Goal: Task Accomplishment & Management: Use online tool/utility

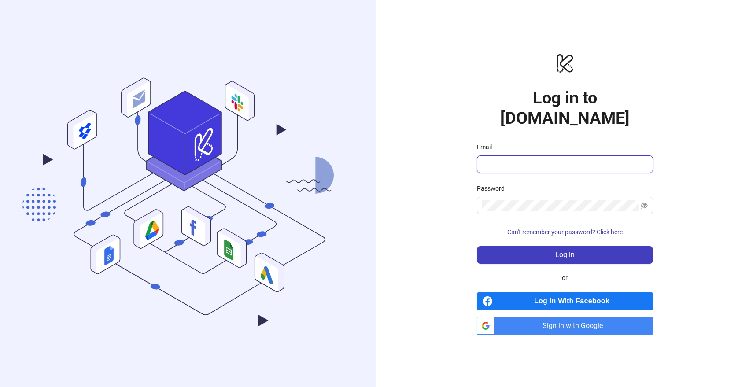
click at [494, 159] on input "Email" at bounding box center [564, 164] width 164 height 11
type input "**********"
click at [642, 203] on icon "eye-invisible" at bounding box center [644, 206] width 7 height 6
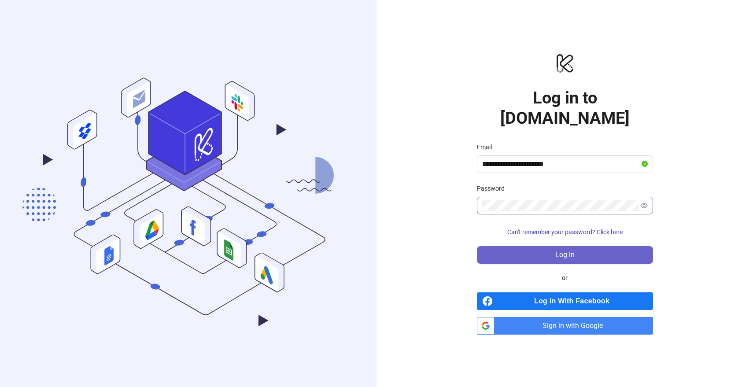
click at [587, 249] on button "Log in" at bounding box center [565, 255] width 176 height 18
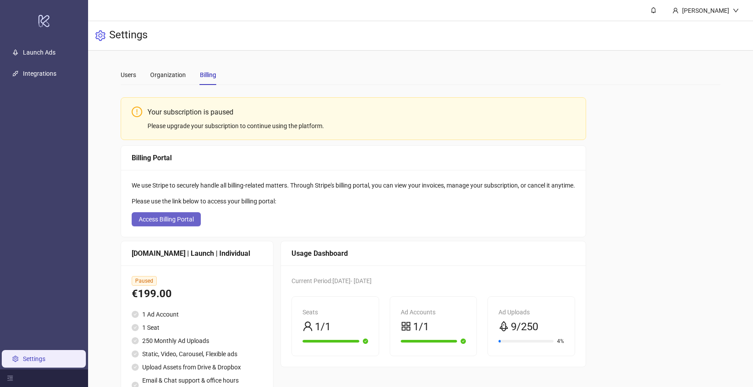
click at [171, 220] on span "Access Billing Portal" at bounding box center [166, 219] width 55 height 7
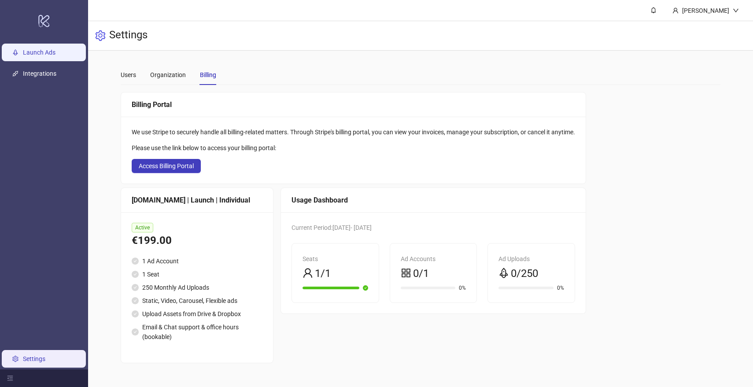
click at [52, 53] on link "Launch Ads" at bounding box center [39, 52] width 33 height 7
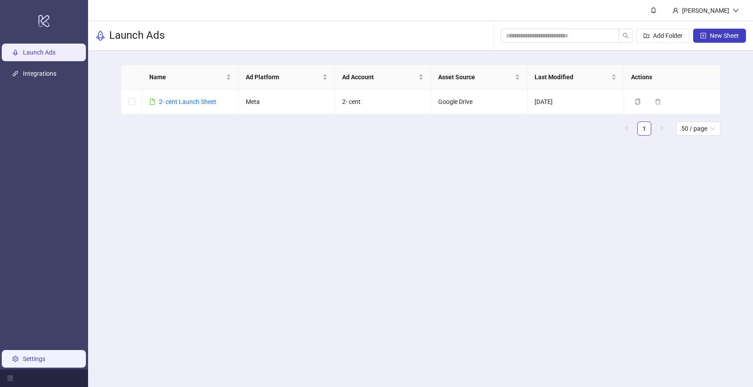
click at [23, 361] on link "Settings" at bounding box center [34, 358] width 22 height 7
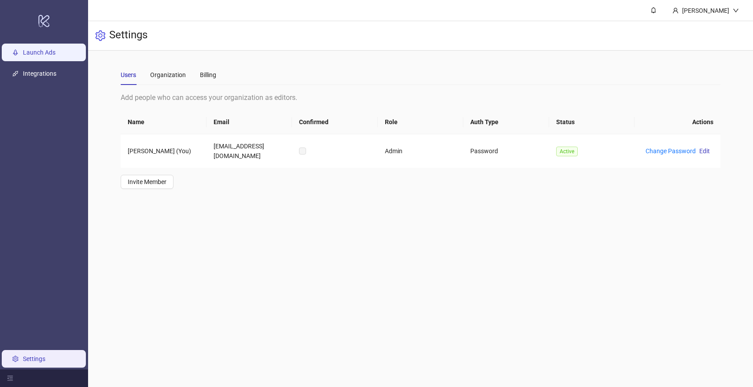
click at [38, 52] on link "Launch Ads" at bounding box center [39, 52] width 33 height 7
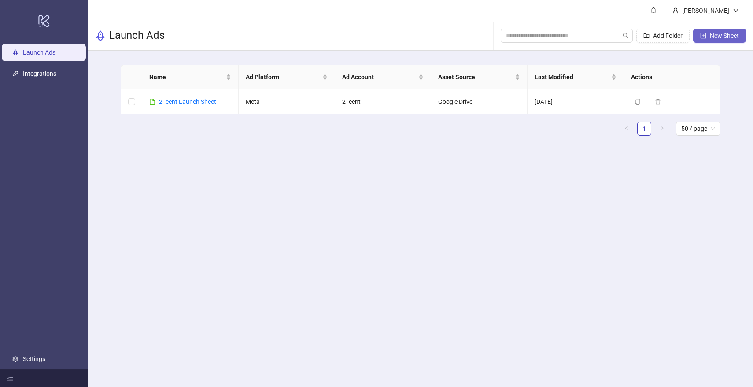
click at [715, 41] on button "New Sheet" at bounding box center [719, 36] width 53 height 14
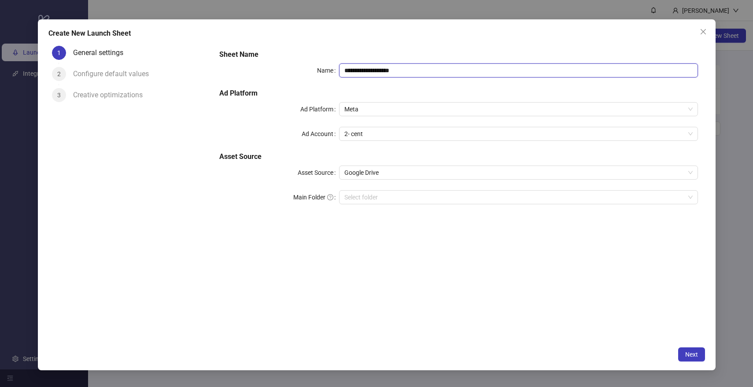
click at [472, 73] on input "**********" at bounding box center [518, 70] width 359 height 14
click at [448, 93] on h5 "Ad Platform" at bounding box center [458, 93] width 478 height 11
click at [706, 32] on icon "close" at bounding box center [703, 31] width 7 height 7
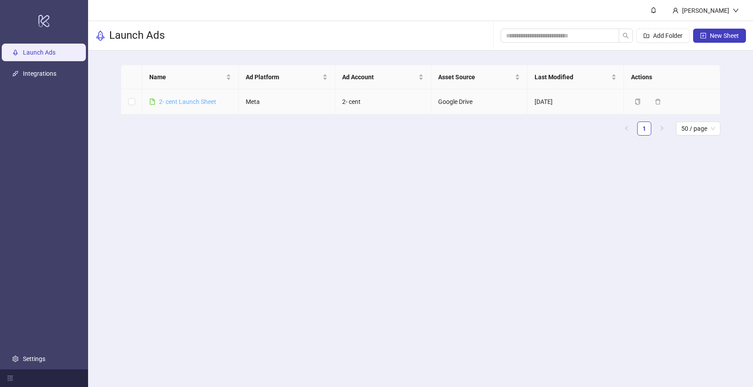
click at [193, 100] on link "2- cent Launch Sheet" at bounding box center [187, 101] width 57 height 7
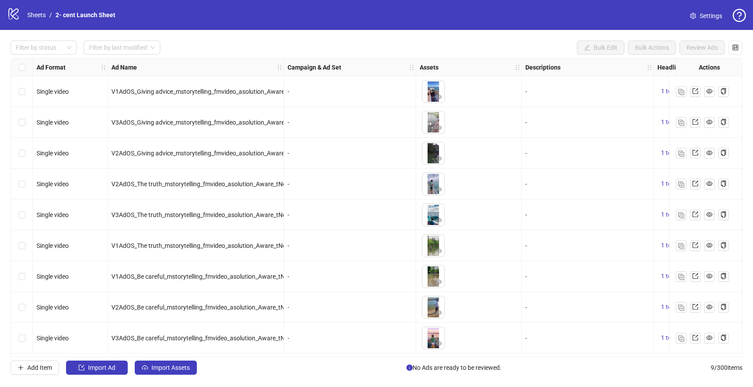
click at [738, 16] on icon "question-circle" at bounding box center [739, 15] width 13 height 13
click at [705, 38] on span "Watch demo video" at bounding box center [710, 36] width 58 height 10
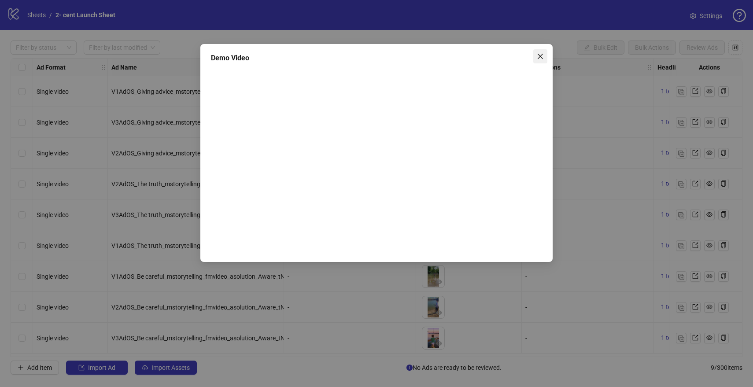
click at [542, 53] on icon "close" at bounding box center [540, 56] width 7 height 7
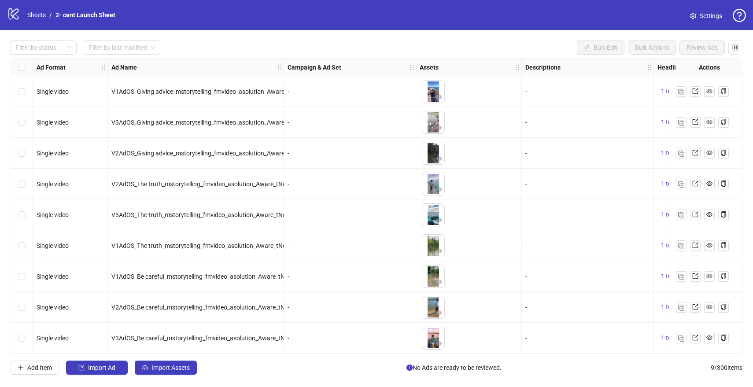
click at [734, 13] on icon "question-circle" at bounding box center [739, 15] width 13 height 13
click at [716, 37] on span "Watch demo video" at bounding box center [710, 36] width 58 height 10
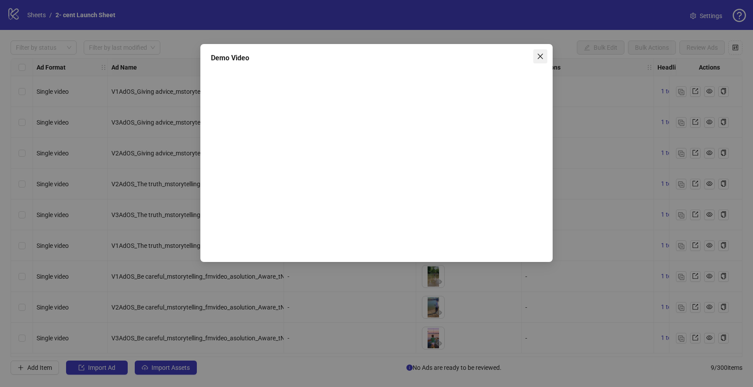
click at [539, 60] on button "Close" at bounding box center [540, 56] width 14 height 14
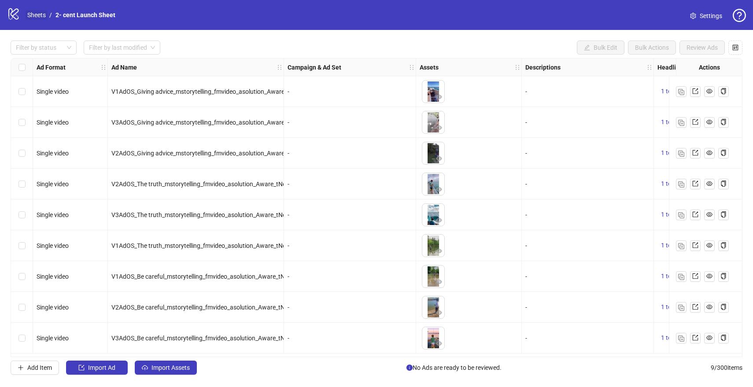
click at [30, 16] on link "Sheets" at bounding box center [37, 15] width 22 height 10
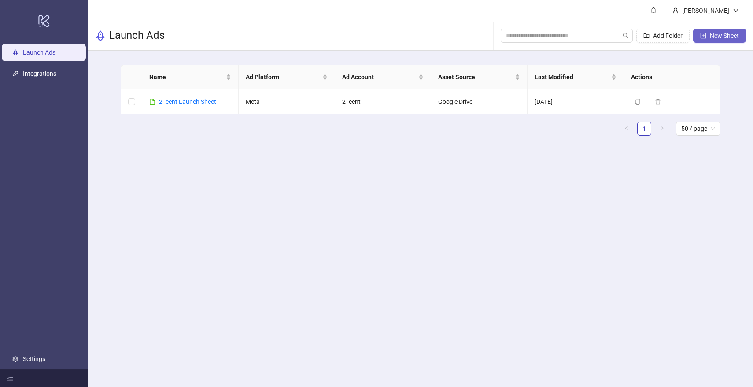
click at [722, 39] on span "New Sheet" at bounding box center [724, 35] width 29 height 7
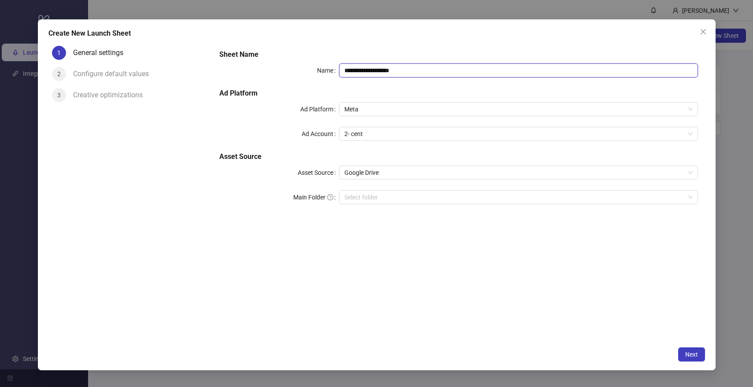
drag, startPoint x: 419, startPoint y: 70, endPoint x: 366, endPoint y: 68, distance: 52.4
click at [366, 68] on input "**********" at bounding box center [518, 70] width 359 height 14
click at [455, 129] on span "2- cent" at bounding box center [518, 133] width 348 height 13
type input "**********"
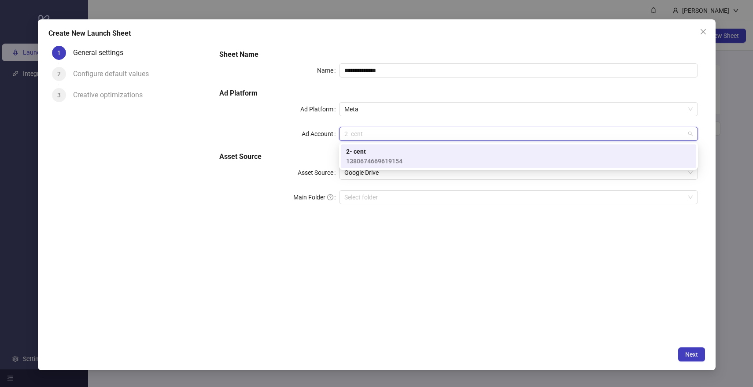
click at [420, 261] on div "**********" at bounding box center [458, 192] width 492 height 300
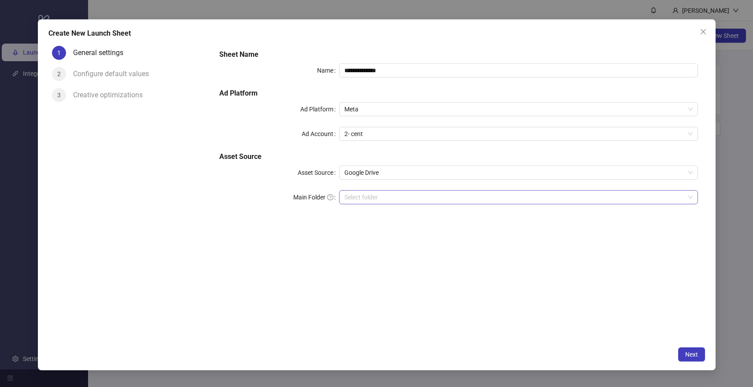
click at [394, 200] on input "Main Folder" at bounding box center [514, 197] width 340 height 13
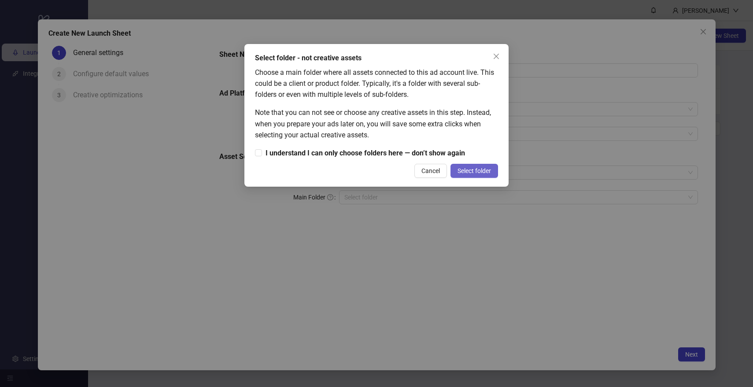
click at [454, 172] on button "Select folder" at bounding box center [474, 171] width 48 height 14
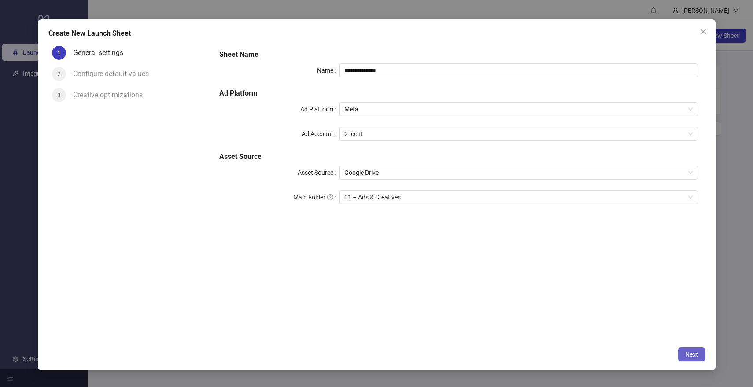
click at [688, 351] on span "Next" at bounding box center [691, 354] width 13 height 7
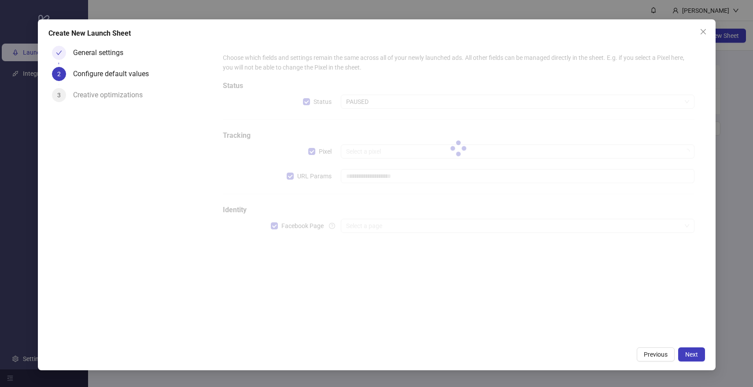
type input "**********"
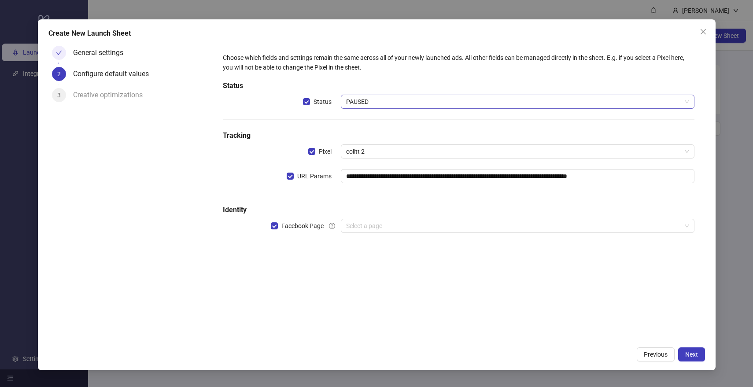
click at [376, 105] on span "PAUSED" at bounding box center [517, 101] width 343 height 13
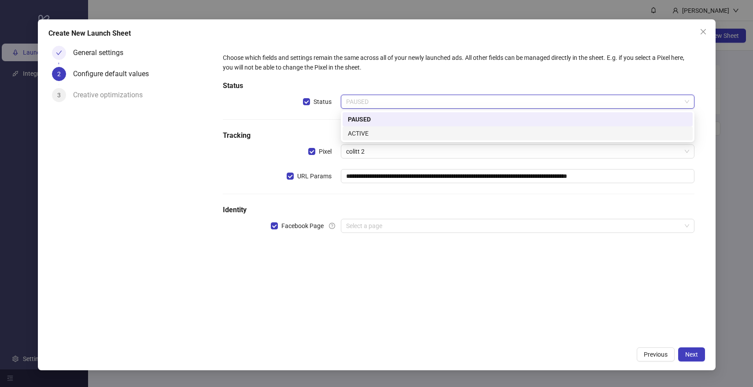
click at [380, 137] on div "ACTIVE" at bounding box center [517, 134] width 339 height 10
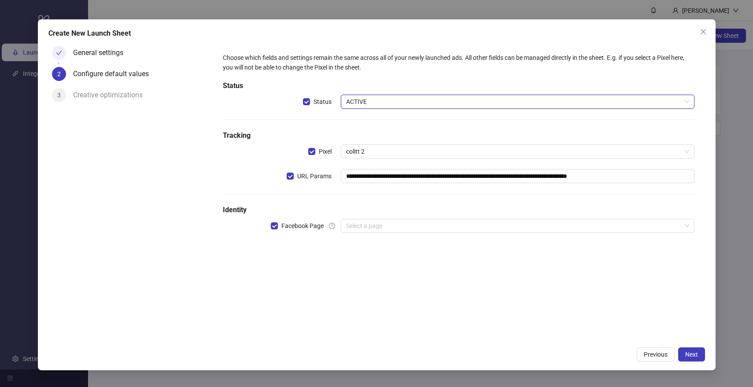
click at [380, 137] on h5 "Tracking" at bounding box center [458, 135] width 471 height 11
click at [375, 155] on span "colitt 2" at bounding box center [517, 151] width 343 height 13
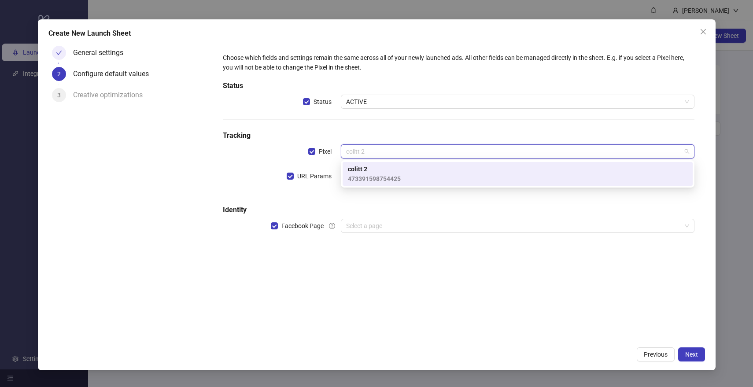
click at [375, 129] on div "**********" at bounding box center [458, 148] width 478 height 198
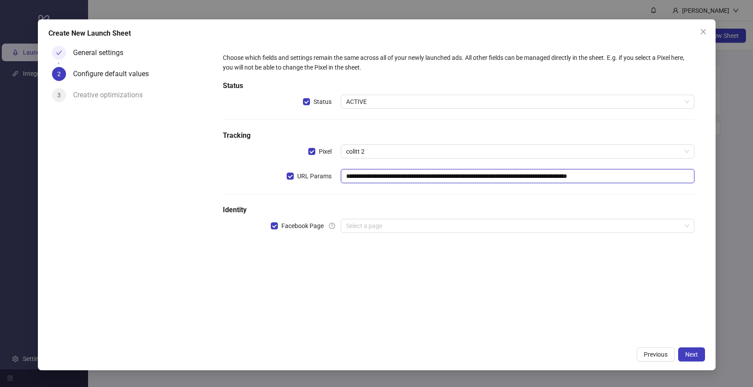
click at [393, 179] on input "**********" at bounding box center [518, 176] width 354 height 14
click at [315, 206] on h5 "Identity" at bounding box center [458, 210] width 471 height 11
click at [373, 226] on input "search" at bounding box center [513, 225] width 335 height 13
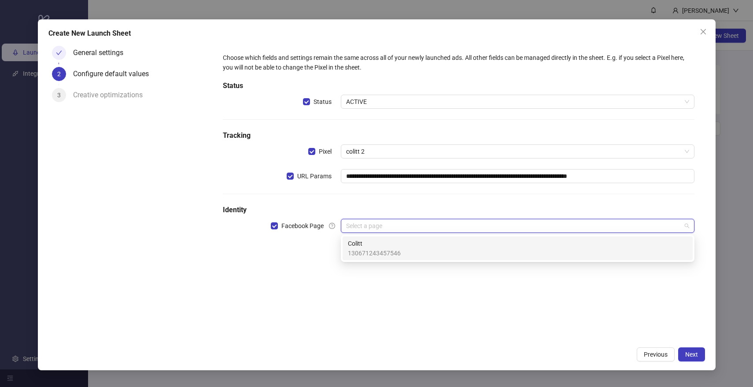
click at [375, 243] on span "Colitt" at bounding box center [374, 244] width 53 height 10
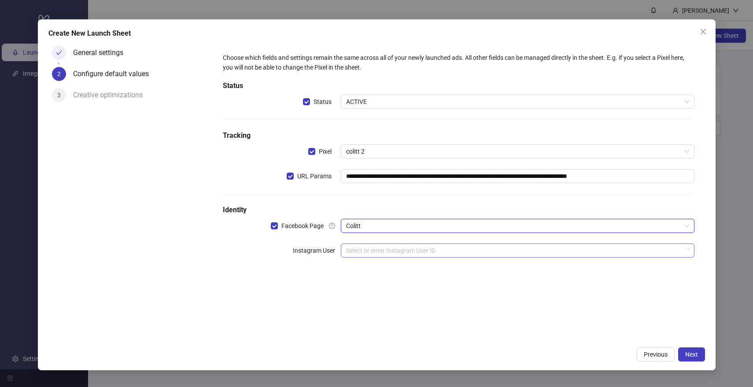
click at [550, 248] on input "search" at bounding box center [513, 250] width 335 height 13
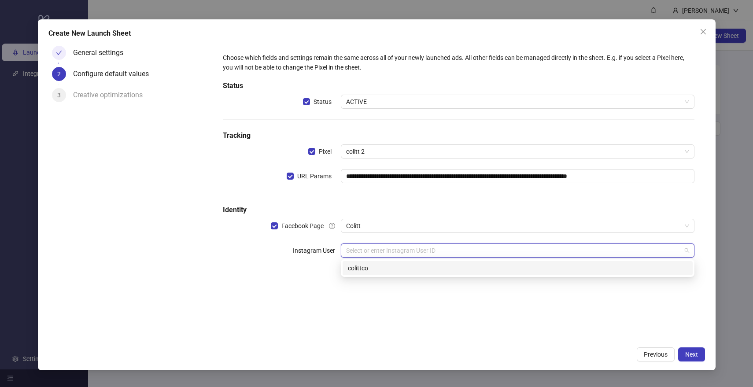
click at [443, 269] on div "colittco" at bounding box center [517, 268] width 339 height 10
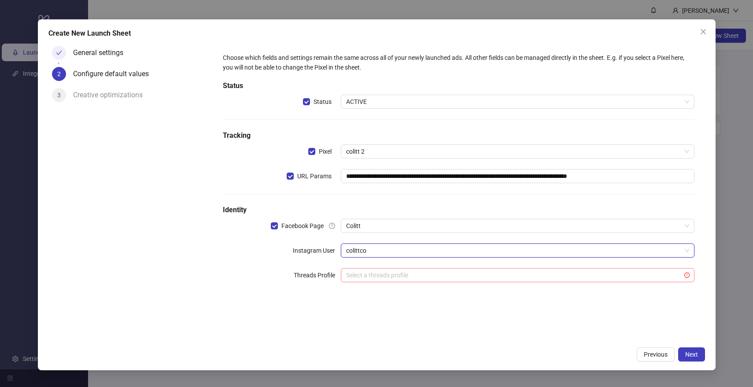
click at [586, 280] on input "search" at bounding box center [513, 275] width 335 height 13
click at [555, 358] on div "Previous Next" at bounding box center [376, 354] width 657 height 14
click at [696, 354] on span "Next" at bounding box center [691, 354] width 13 height 7
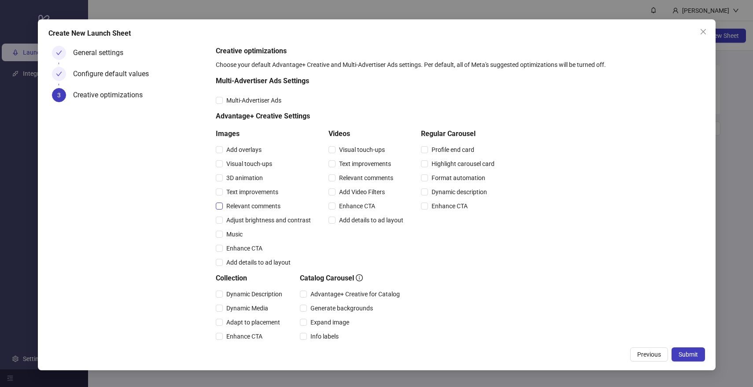
click at [255, 209] on span "Relevant comments" at bounding box center [253, 206] width 61 height 10
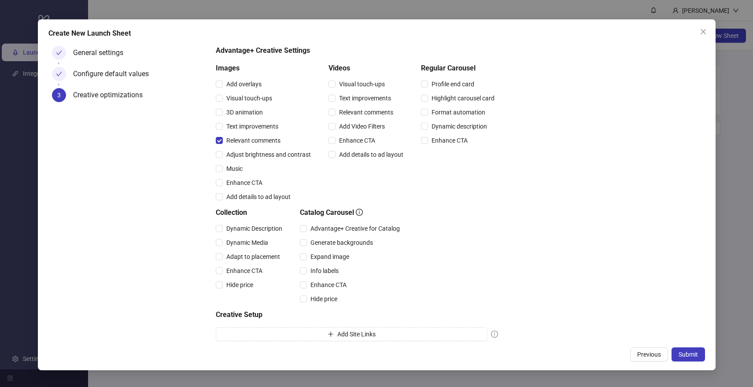
scroll to position [93, 0]
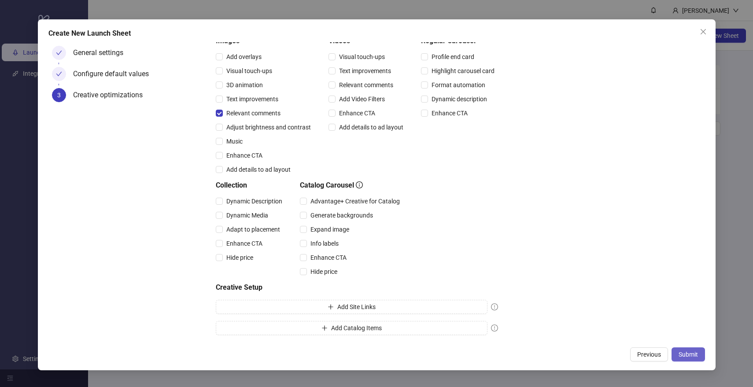
click at [679, 350] on button "Submit" at bounding box center [687, 354] width 33 height 14
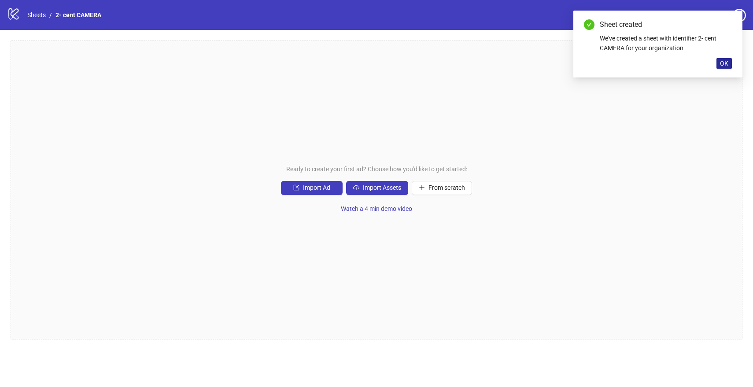
click at [719, 63] on button "OK" at bounding box center [723, 63] width 15 height 11
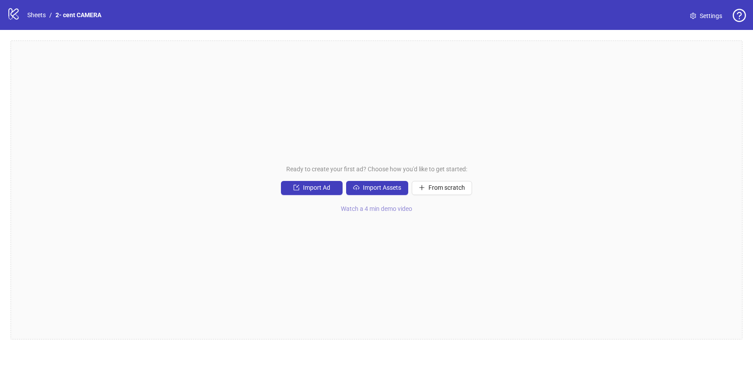
click at [395, 208] on span "Watch a 4 min demo video" at bounding box center [376, 208] width 71 height 7
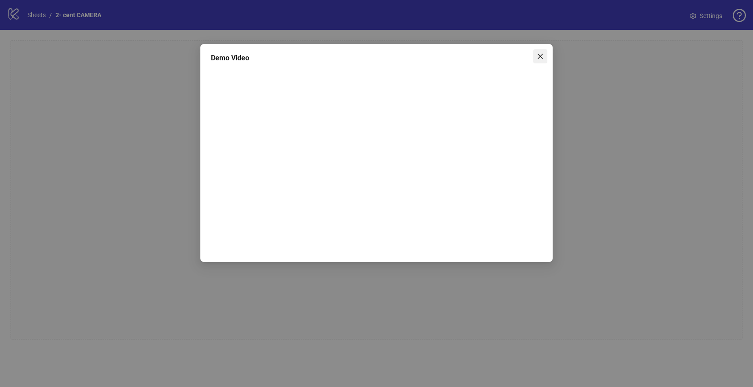
click at [537, 56] on icon "close" at bounding box center [540, 56] width 7 height 7
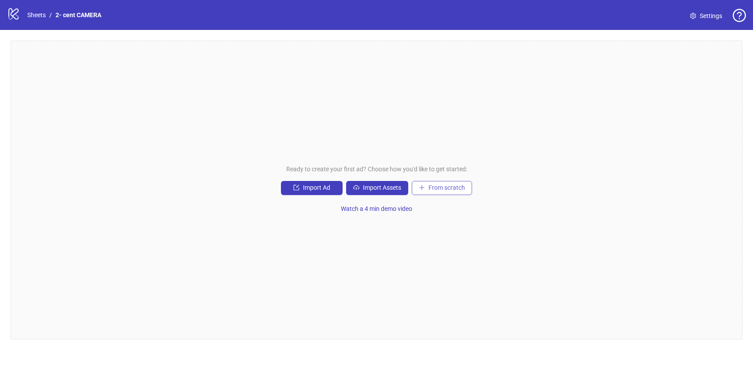
click at [435, 192] on button "From scratch" at bounding box center [442, 188] width 60 height 14
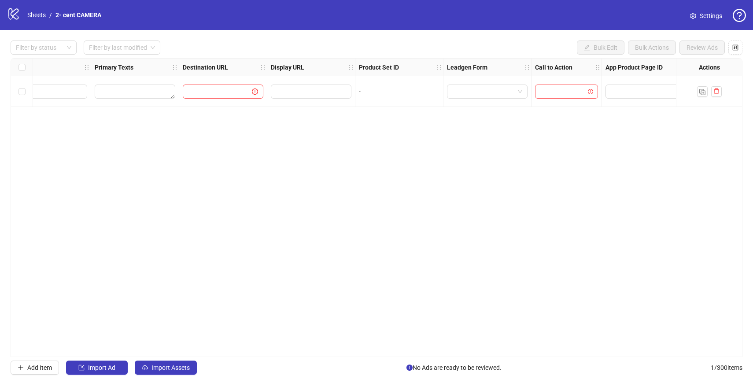
scroll to position [0, 709]
click at [735, 47] on icon "control" at bounding box center [735, 47] width 6 height 6
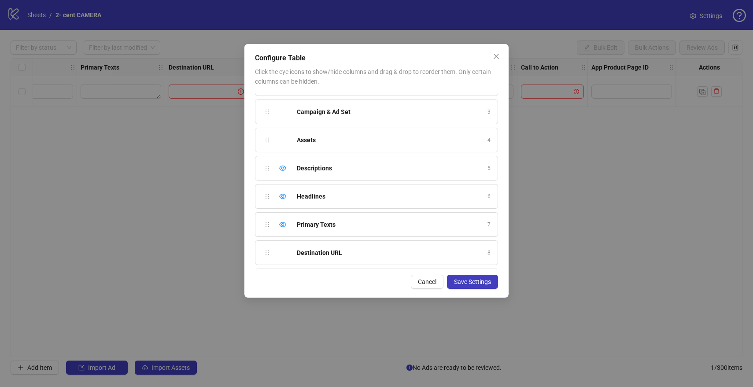
scroll to position [218, 0]
click at [284, 252] on icon "eye" at bounding box center [282, 253] width 7 height 5
click at [280, 201] on icon "eye" at bounding box center [282, 200] width 7 height 7
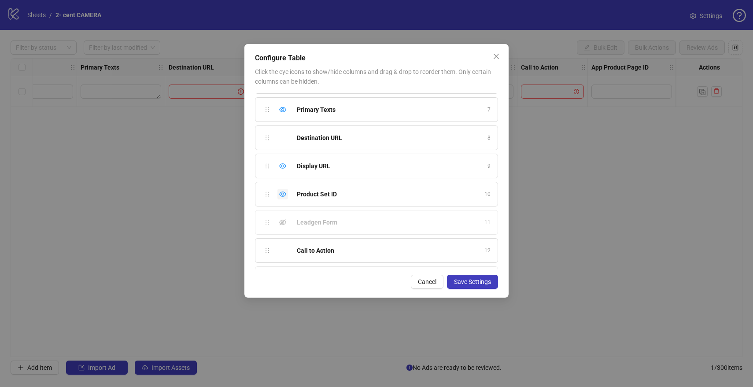
click at [282, 196] on icon "eye" at bounding box center [282, 194] width 7 height 7
click at [282, 199] on icon "eye" at bounding box center [282, 198] width 7 height 7
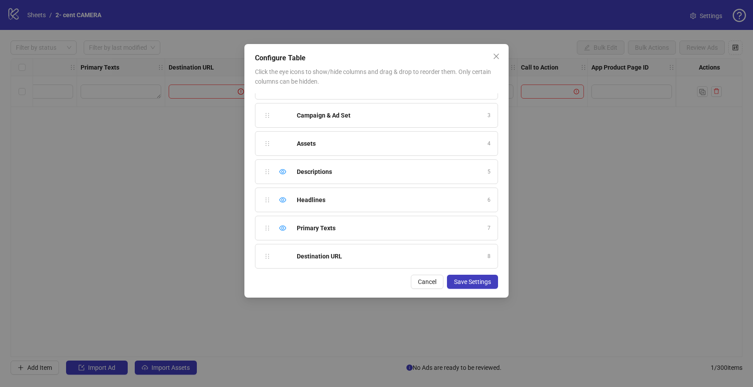
scroll to position [44, 0]
click at [282, 174] on icon "eye" at bounding box center [282, 173] width 7 height 7
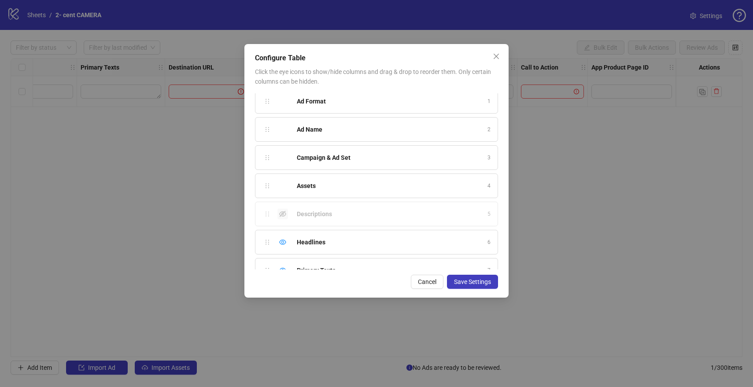
scroll to position [0, 0]
click at [472, 284] on span "Save Settings" at bounding box center [472, 281] width 37 height 7
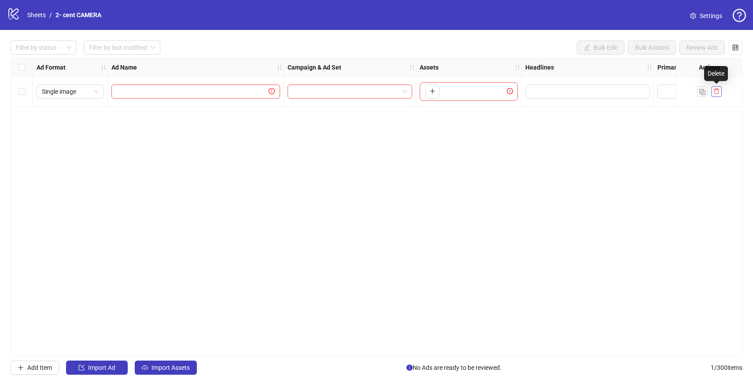
click at [714, 91] on icon "delete" at bounding box center [716, 92] width 5 height 6
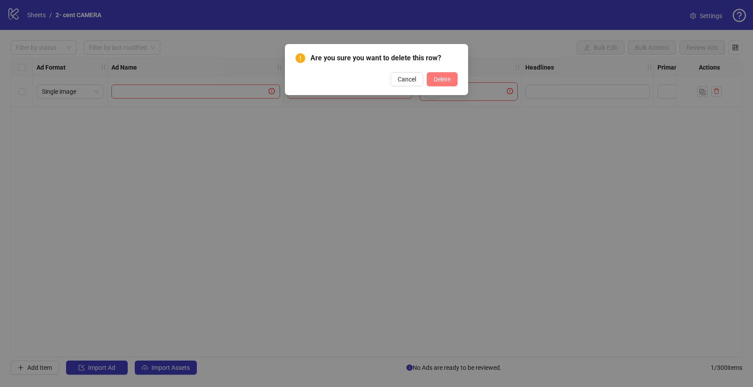
click at [439, 80] on span "Delete" at bounding box center [442, 79] width 17 height 7
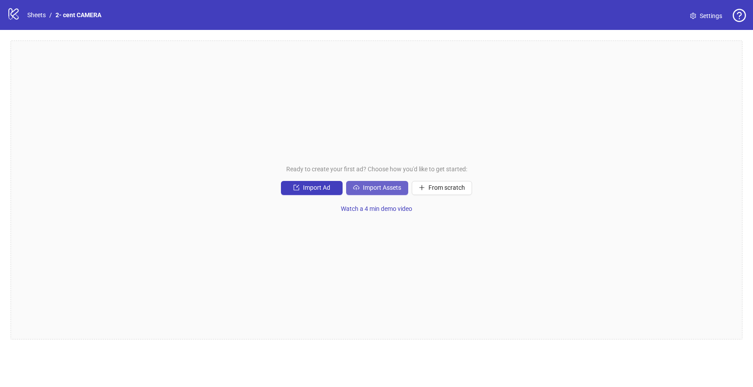
click at [372, 185] on span "Import Assets" at bounding box center [382, 187] width 38 height 7
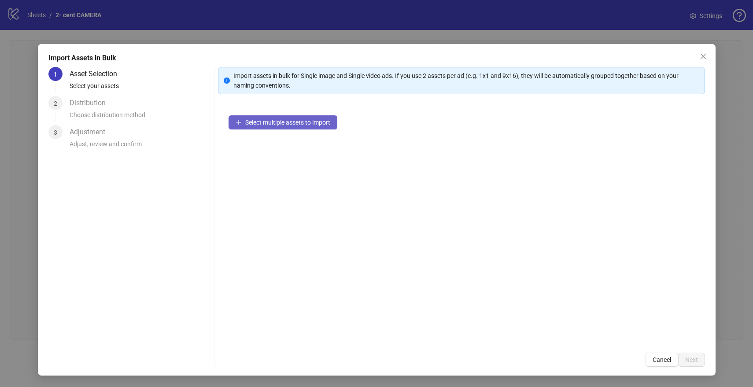
click at [280, 122] on span "Select multiple assets to import" at bounding box center [287, 122] width 85 height 7
click at [299, 118] on button "Select multiple assets to import" at bounding box center [283, 122] width 109 height 14
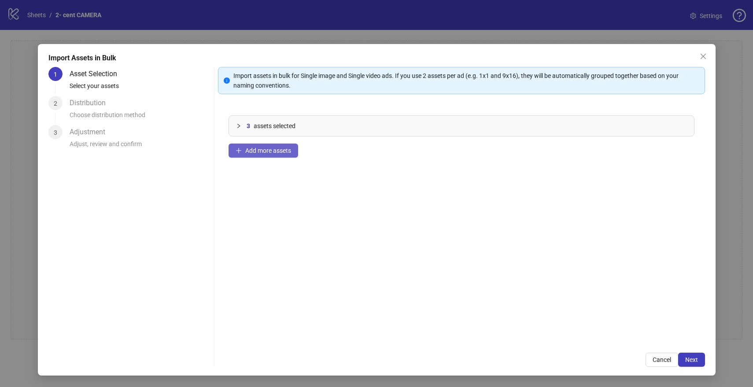
click at [272, 154] on span "Add more assets" at bounding box center [268, 150] width 46 height 7
click at [266, 155] on button "Add more assets" at bounding box center [264, 151] width 70 height 14
click at [697, 359] on span "Next" at bounding box center [691, 359] width 13 height 7
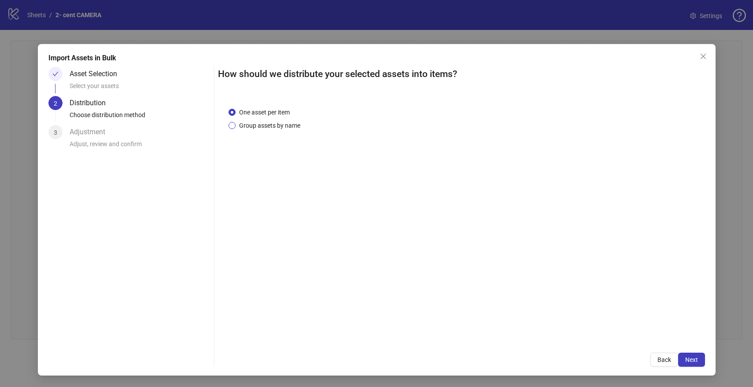
click at [283, 125] on span "Group assets by name" at bounding box center [270, 126] width 68 height 10
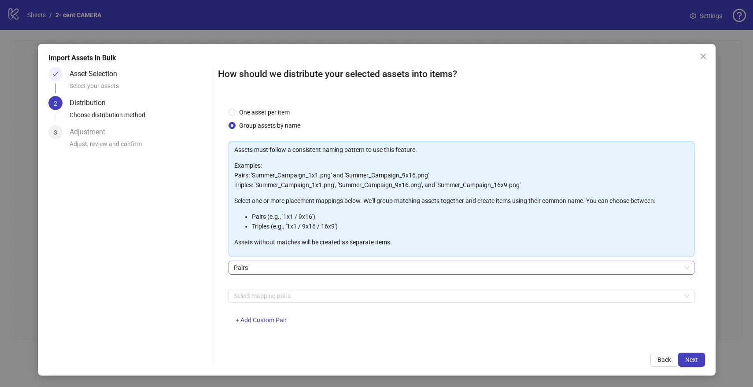
click at [347, 265] on span "Pairs" at bounding box center [461, 267] width 455 height 13
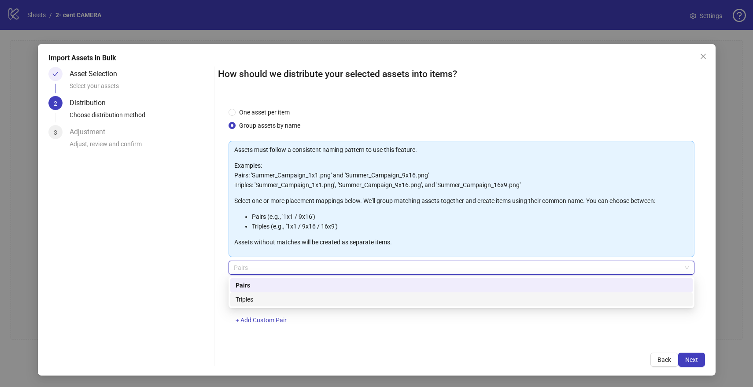
click at [321, 299] on div "Triples" at bounding box center [462, 300] width 452 height 10
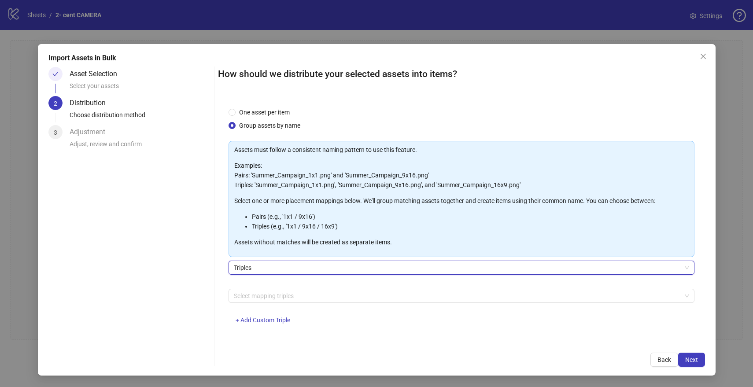
click at [321, 299] on div at bounding box center [456, 296] width 453 height 12
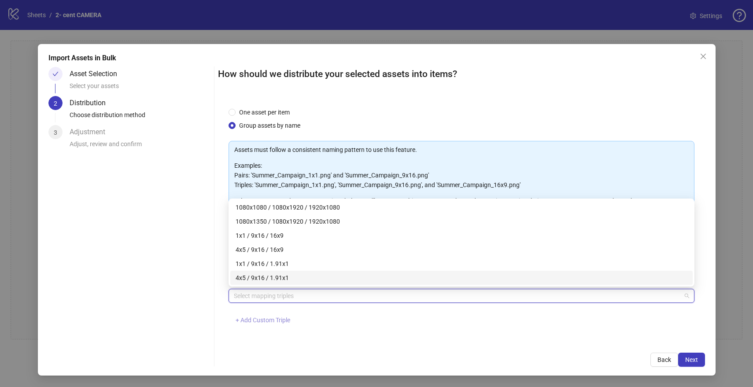
click at [284, 319] on span "+ Add Custom Triple" at bounding box center [263, 320] width 55 height 7
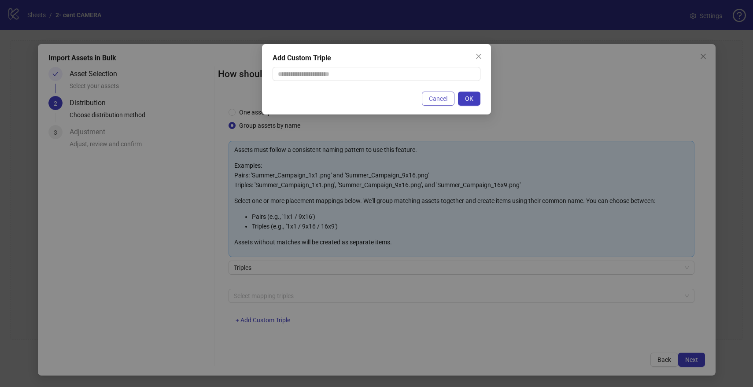
click at [440, 100] on span "Cancel" at bounding box center [438, 98] width 18 height 7
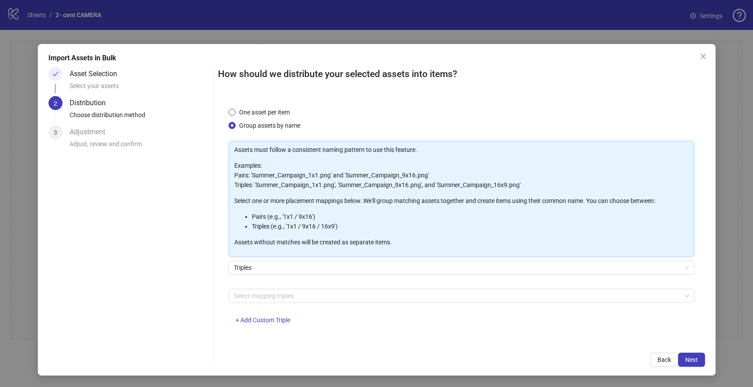
click at [259, 112] on span "One asset per item" at bounding box center [265, 112] width 58 height 10
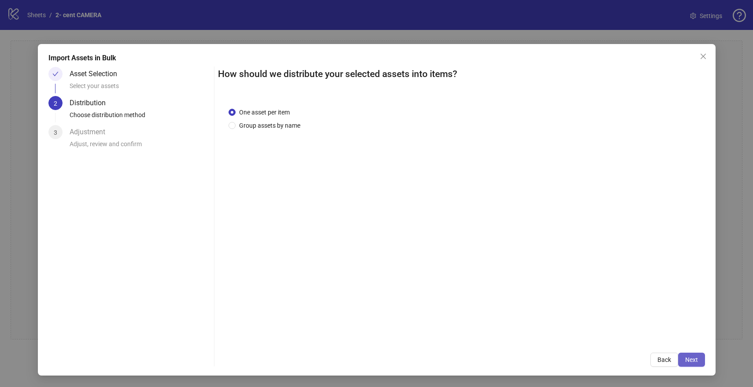
click at [693, 361] on span "Next" at bounding box center [691, 359] width 13 height 7
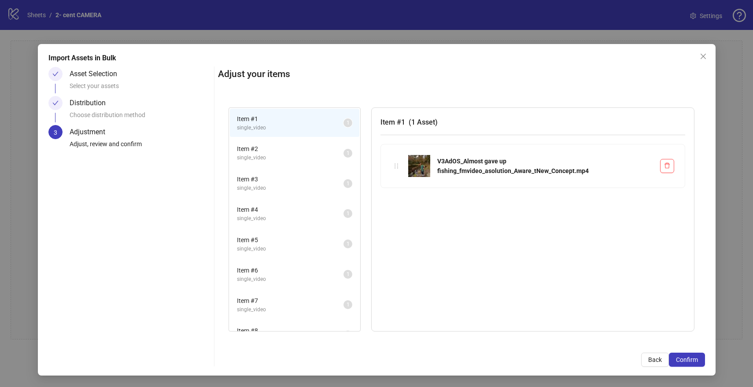
click at [325, 151] on span "Item # 2" at bounding box center [290, 149] width 107 height 10
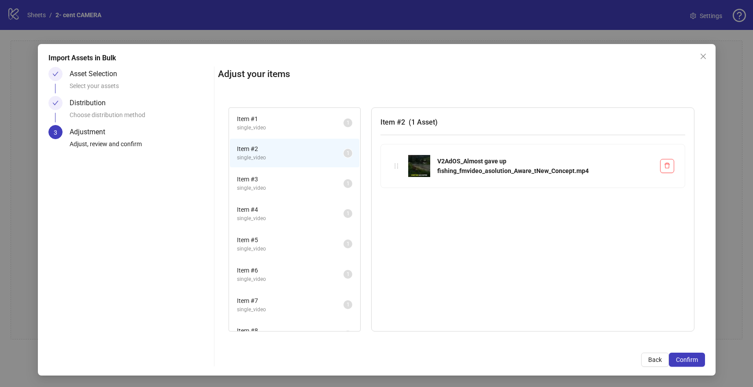
click at [320, 180] on span "Item # 3" at bounding box center [290, 179] width 107 height 10
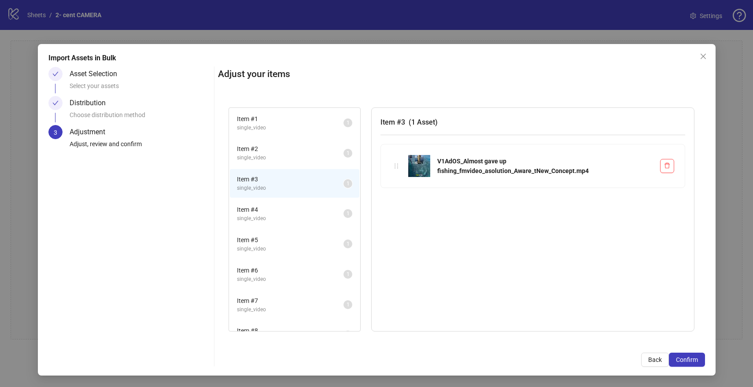
scroll to position [49, 0]
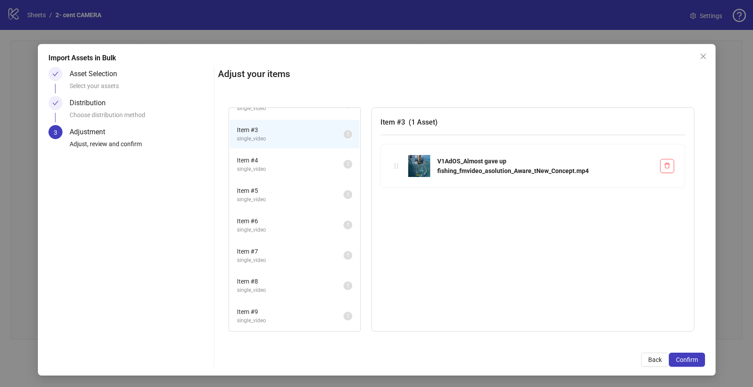
click at [306, 203] on span "single_video" at bounding box center [290, 199] width 107 height 8
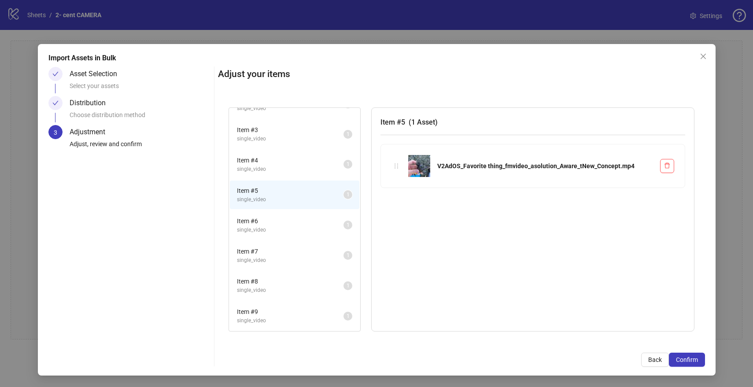
click at [284, 238] on li "Item # 6 single_video 1" at bounding box center [294, 225] width 129 height 29
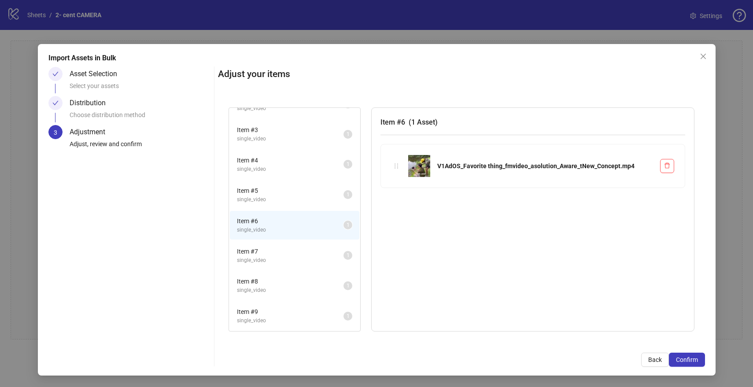
click at [286, 273] on li "Item # 8 single_video 1" at bounding box center [294, 285] width 129 height 29
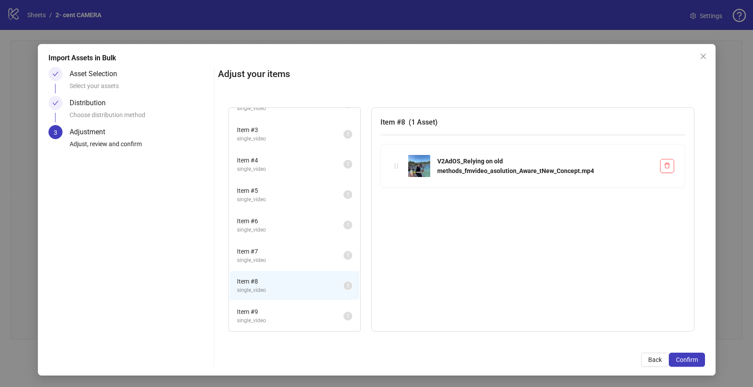
click at [285, 305] on li "Item # 9 single_video 1" at bounding box center [294, 316] width 129 height 29
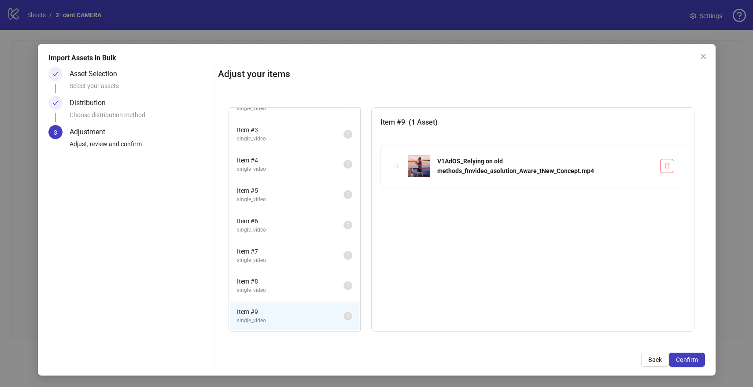
click at [282, 291] on span "single_video" at bounding box center [290, 290] width 107 height 8
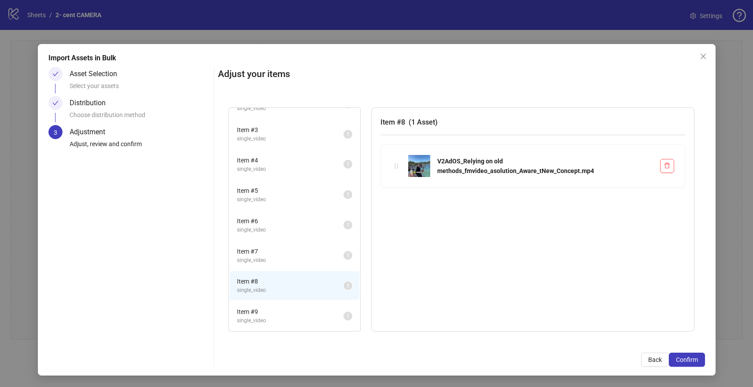
click at [280, 268] on li "Item # 7 single_video 1" at bounding box center [294, 255] width 129 height 29
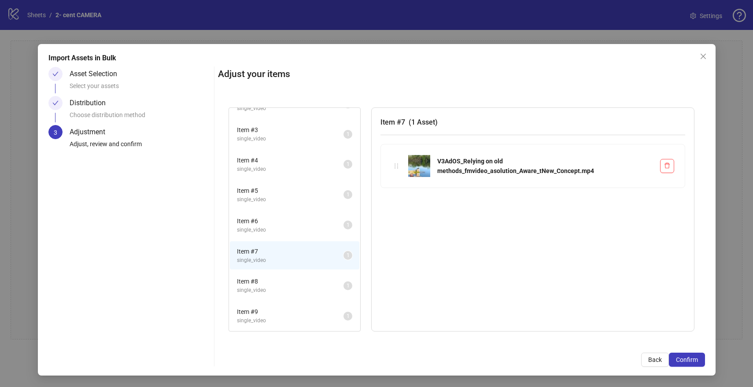
click at [275, 238] on li "Item # 6 single_video 1" at bounding box center [294, 225] width 129 height 29
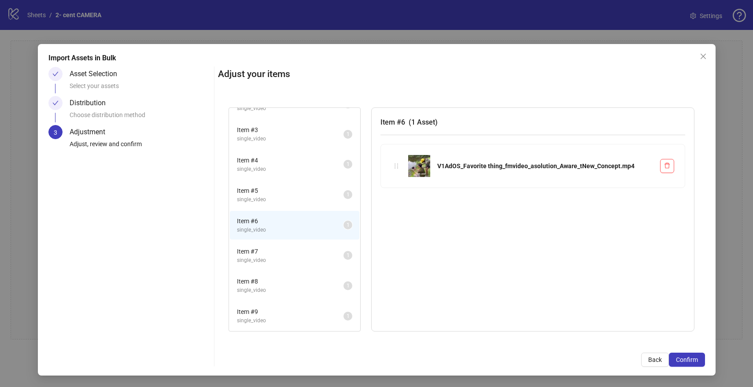
click at [275, 230] on span "single_video" at bounding box center [290, 230] width 107 height 8
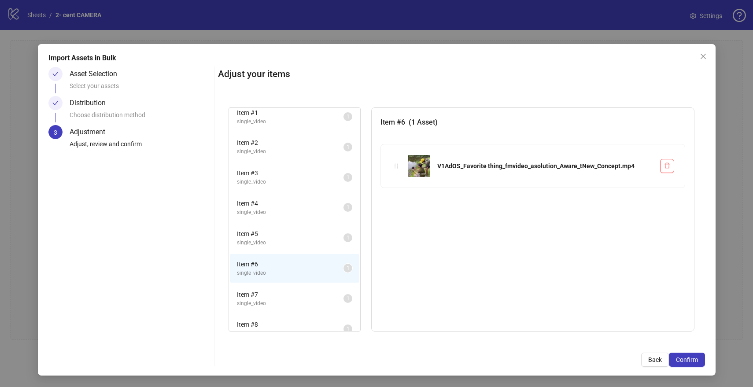
scroll to position [0, 0]
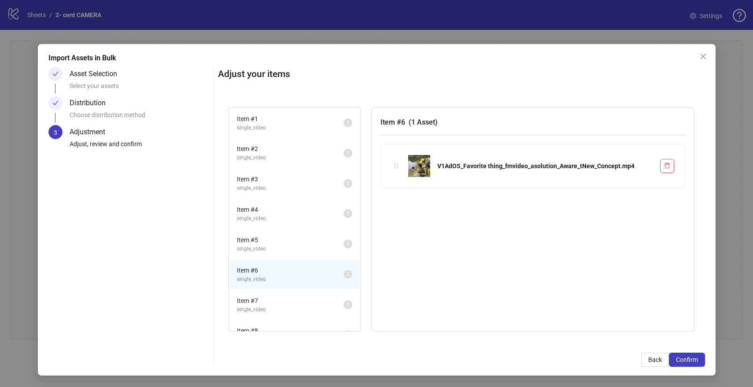
click at [128, 112] on div "Choose distribution method" at bounding box center [140, 117] width 141 height 15
click at [98, 108] on div "Distribution" at bounding box center [91, 103] width 43 height 14
click at [649, 358] on span "Back" at bounding box center [655, 359] width 14 height 7
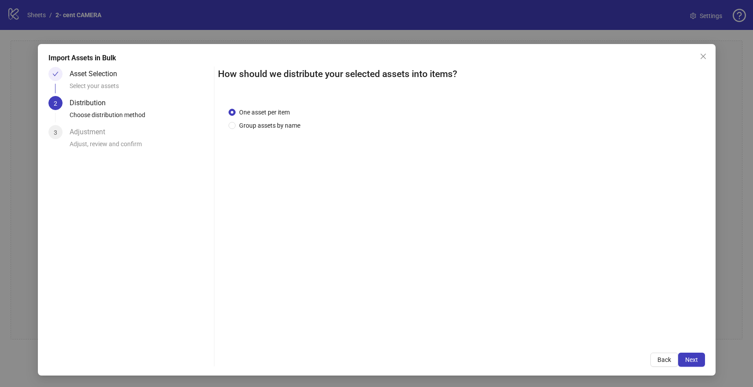
click at [118, 143] on div "Adjust, review and confirm" at bounding box center [140, 146] width 141 height 15
click at [681, 354] on button "Next" at bounding box center [691, 360] width 27 height 14
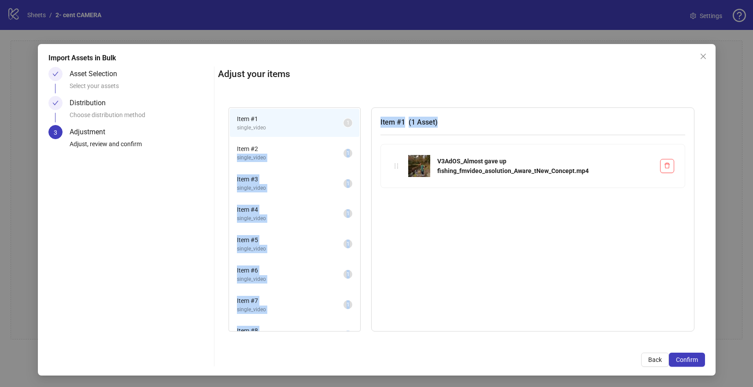
drag, startPoint x: 330, startPoint y: 148, endPoint x: 408, endPoint y: 167, distance: 80.7
click at [408, 167] on div "Item # 1 single_video 1 Item # 2 single_video 1 Item # 3 single_video 1 Item # …" at bounding box center [462, 219] width 466 height 225
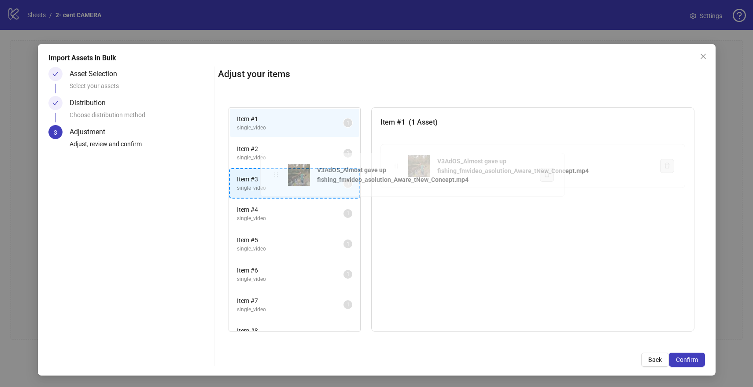
drag, startPoint x: 396, startPoint y: 165, endPoint x: 276, endPoint y: 174, distance: 120.6
click at [276, 174] on div "Item # 1 single_video 1 Item # 2 single_video 1 Item # 3 single_video 1 Item # …" at bounding box center [461, 220] width 487 height 246
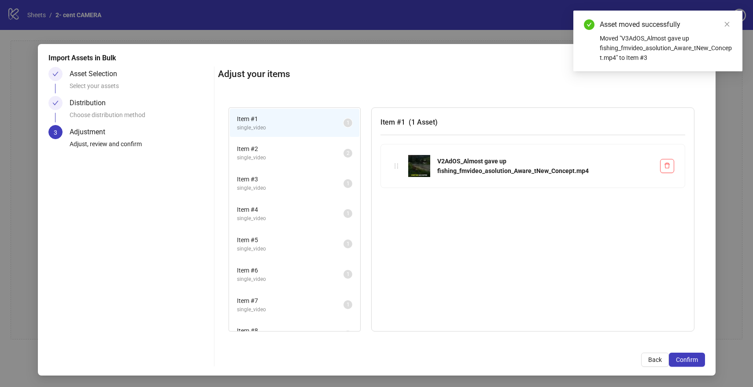
click at [305, 192] on span "single_video" at bounding box center [290, 188] width 107 height 8
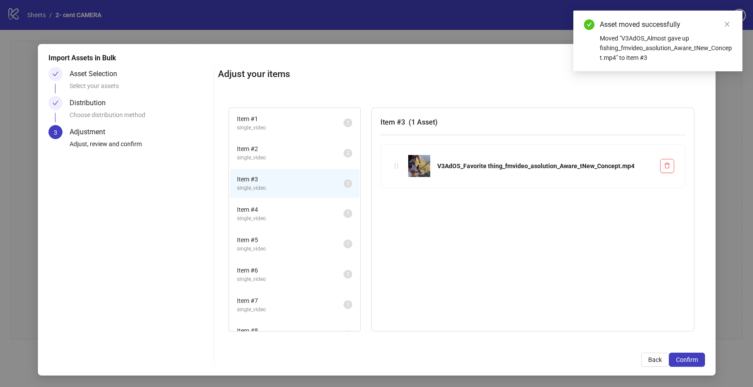
click at [293, 160] on span "single_video" at bounding box center [290, 158] width 107 height 8
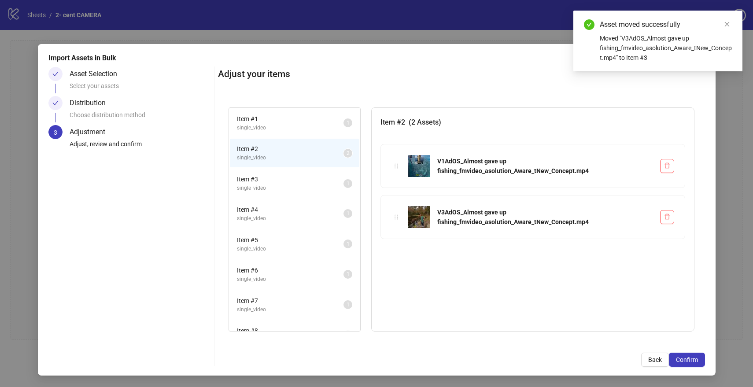
click at [290, 122] on span "Item # 1" at bounding box center [290, 119] width 107 height 10
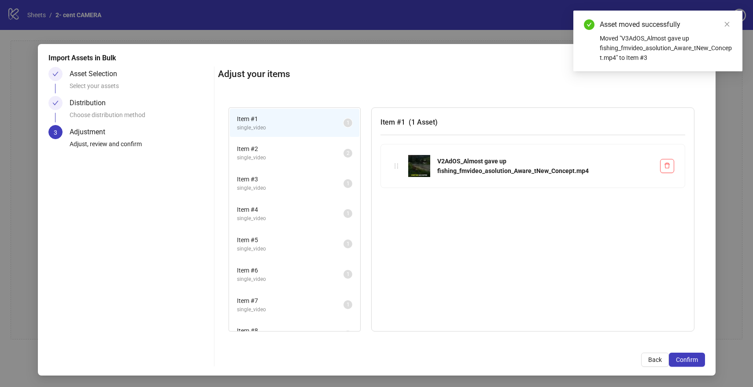
click at [298, 153] on span "Item # 2" at bounding box center [290, 149] width 107 height 10
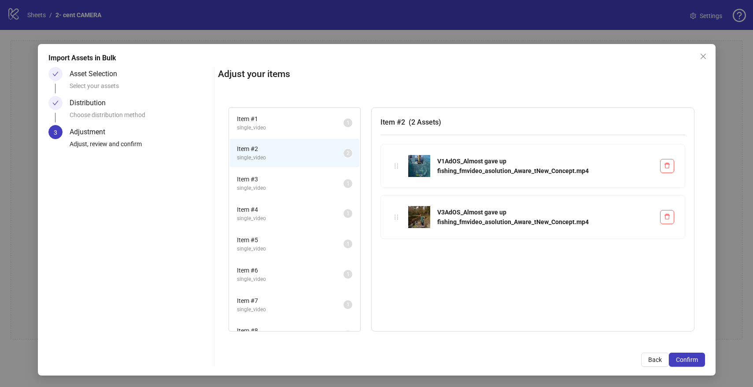
click at [304, 179] on span "Item # 3" at bounding box center [290, 179] width 107 height 10
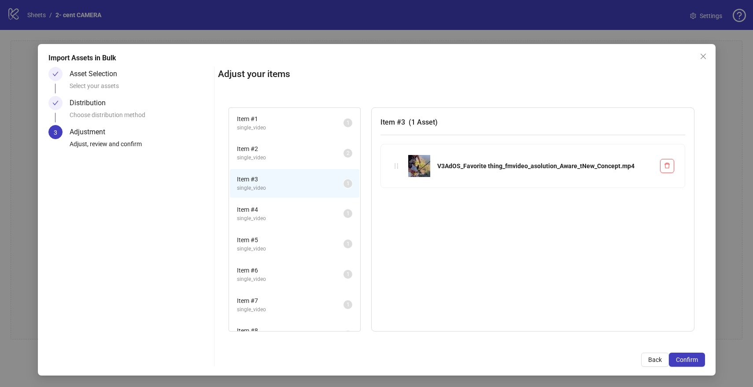
scroll to position [19, 0]
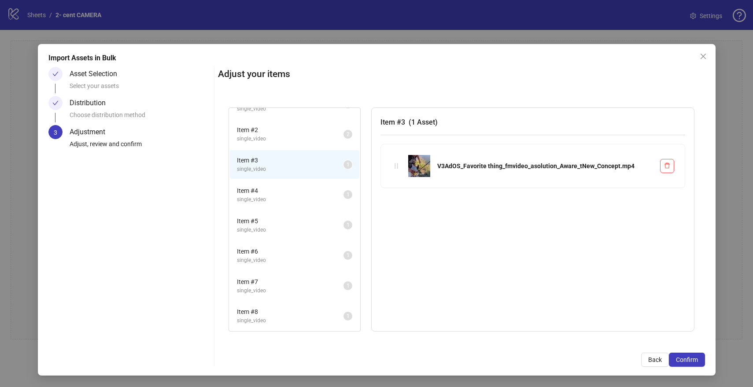
click at [298, 199] on span "single_video" at bounding box center [290, 199] width 107 height 8
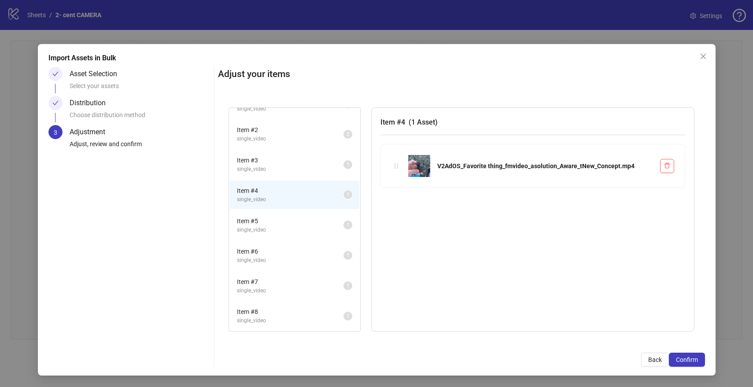
click at [302, 167] on span "single_video" at bounding box center [290, 169] width 107 height 8
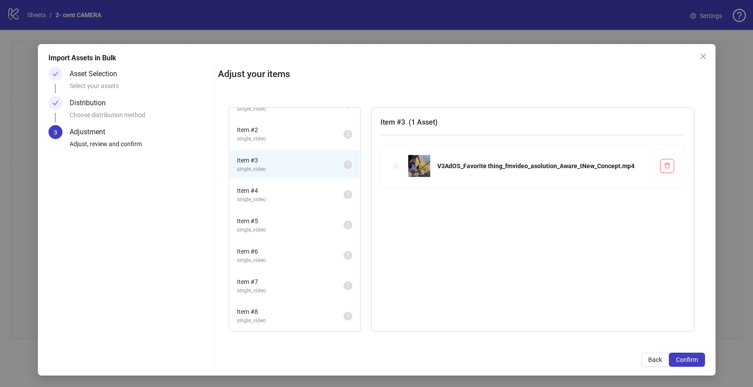
click at [302, 136] on span "single_video" at bounding box center [290, 139] width 107 height 8
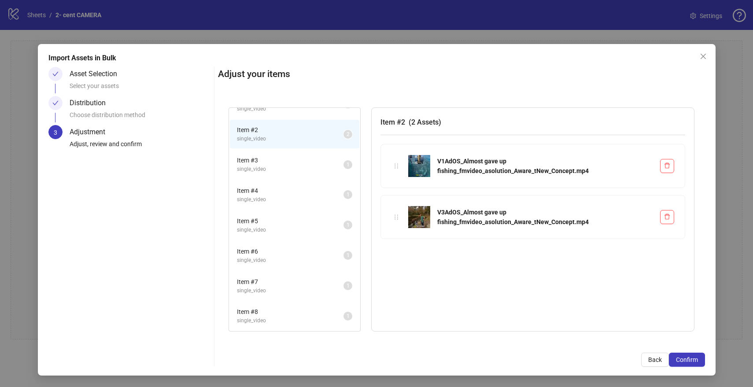
scroll to position [0, 0]
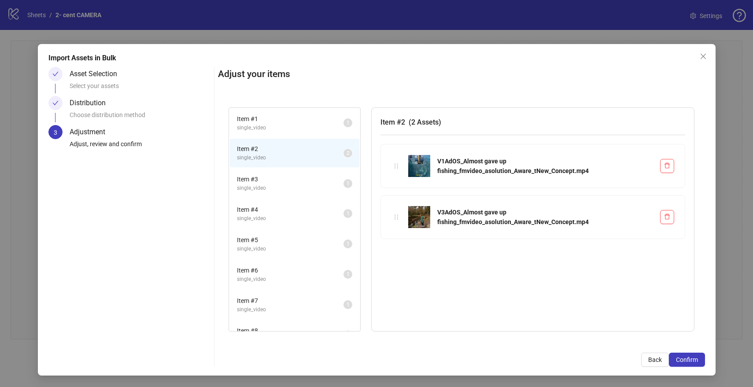
click at [295, 125] on span "single_video" at bounding box center [290, 128] width 107 height 8
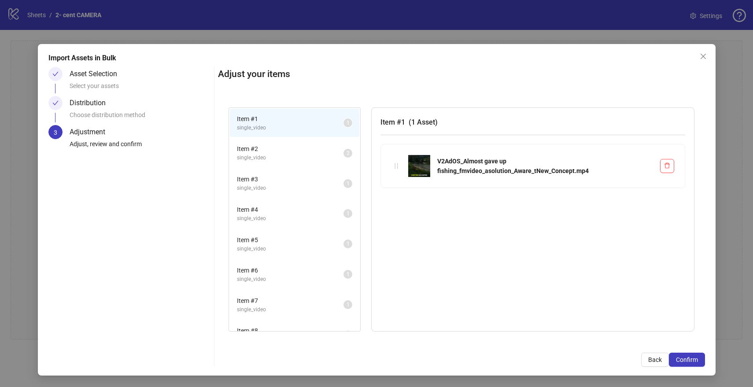
click at [304, 153] on span "Item # 2" at bounding box center [290, 149] width 107 height 10
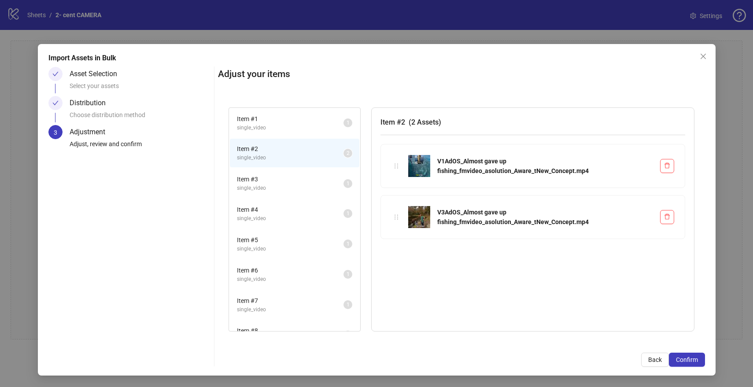
click at [299, 128] on span "single_video" at bounding box center [290, 128] width 107 height 8
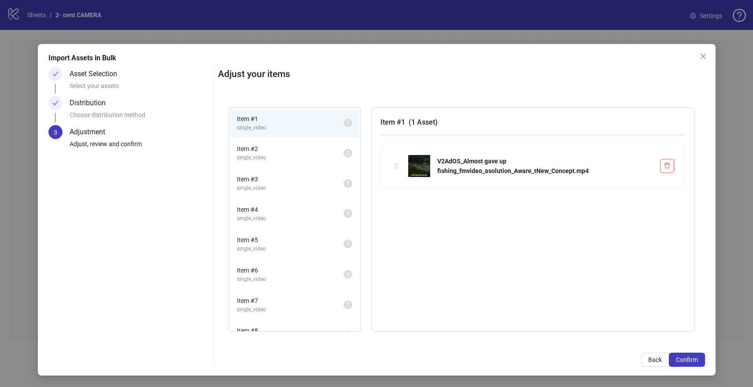
click at [303, 148] on span "Item # 2" at bounding box center [290, 149] width 107 height 10
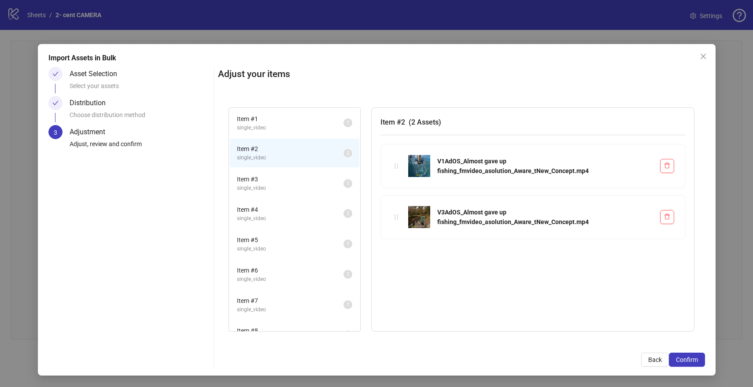
click at [299, 180] on span "Item # 3" at bounding box center [290, 179] width 107 height 10
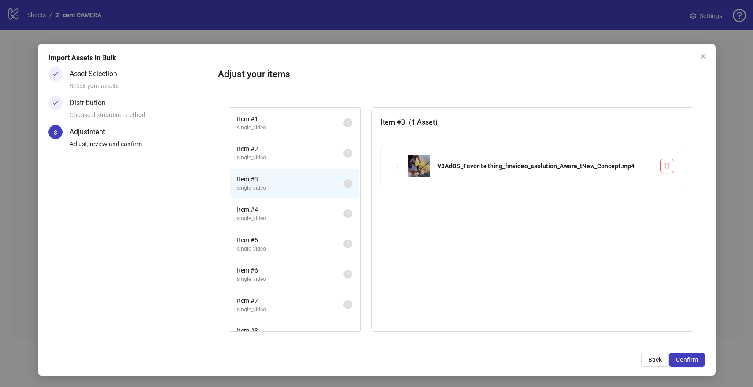
click at [292, 158] on span "single_video" at bounding box center [290, 158] width 107 height 8
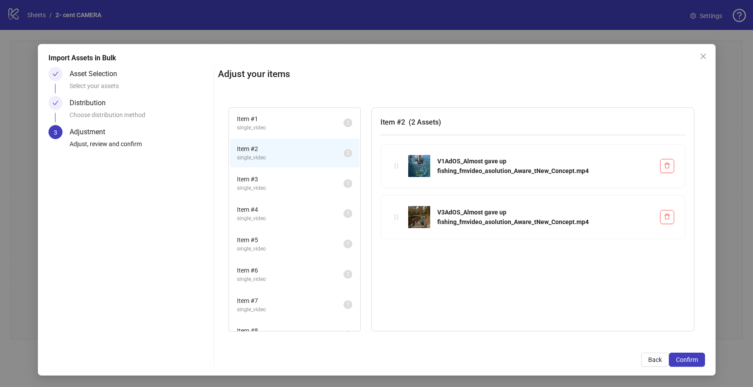
click at [290, 126] on span "single_video" at bounding box center [290, 128] width 107 height 8
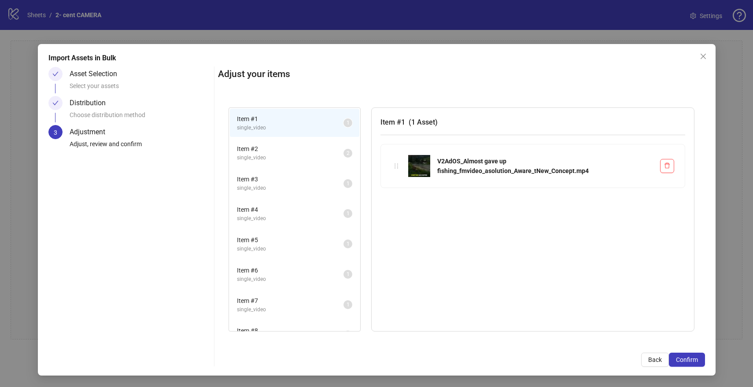
click at [287, 155] on span "single_video" at bounding box center [290, 158] width 107 height 8
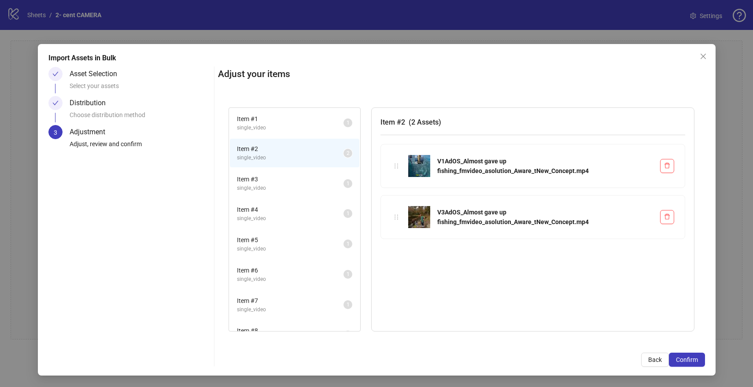
click at [286, 128] on span "single_video" at bounding box center [290, 128] width 107 height 8
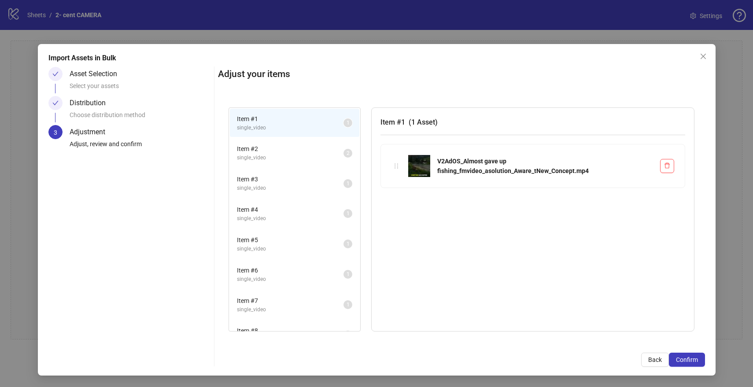
click at [291, 192] on span "single_video" at bounding box center [290, 188] width 107 height 8
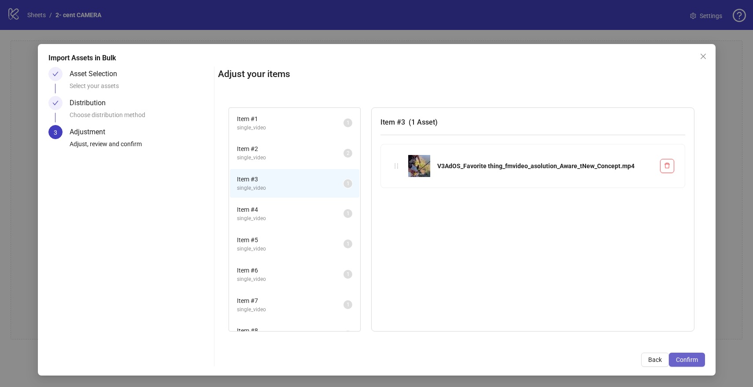
click at [684, 360] on span "Confirm" at bounding box center [687, 359] width 22 height 7
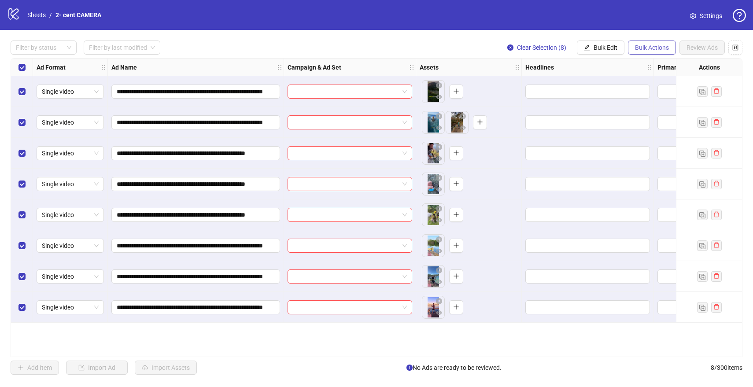
click at [661, 50] on span "Bulk Actions" at bounding box center [652, 47] width 34 height 7
click at [614, 44] on span "Bulk Edit" at bounding box center [606, 47] width 24 height 7
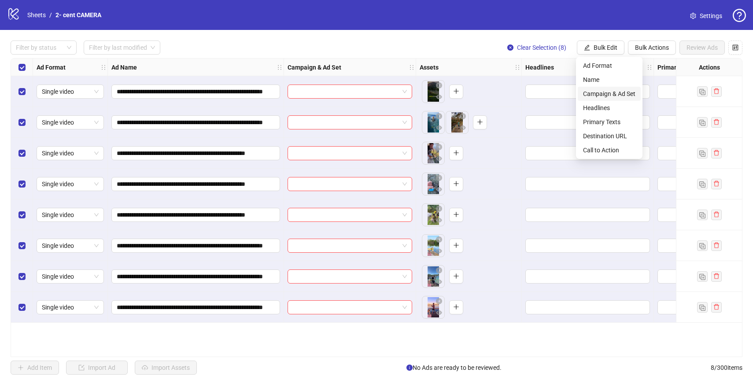
click at [624, 92] on span "Campaign & Ad Set" at bounding box center [609, 94] width 52 height 10
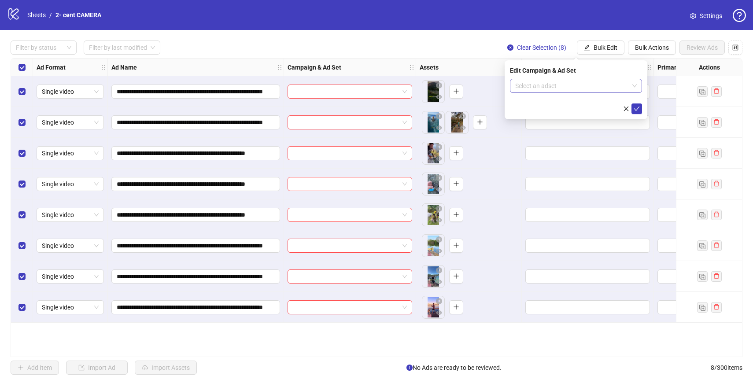
click at [601, 84] on input "search" at bounding box center [572, 85] width 114 height 13
click at [591, 69] on div "Edit Campaign & Ad Set" at bounding box center [576, 71] width 132 height 10
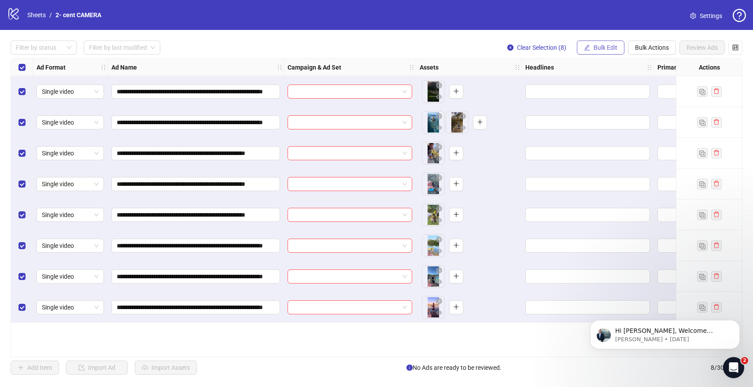
click at [602, 44] on span "Bulk Edit" at bounding box center [606, 47] width 24 height 7
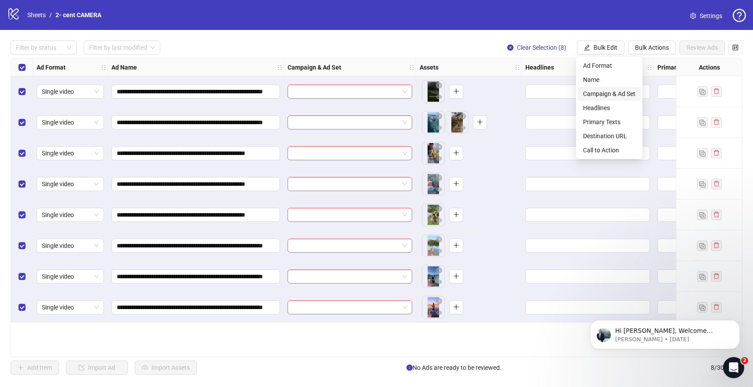
click at [606, 94] on span "Campaign & Ad Set" at bounding box center [609, 94] width 52 height 10
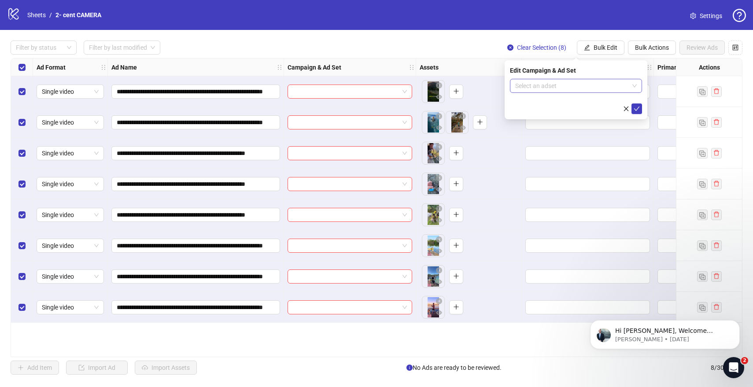
click at [595, 90] on input "search" at bounding box center [572, 85] width 114 height 13
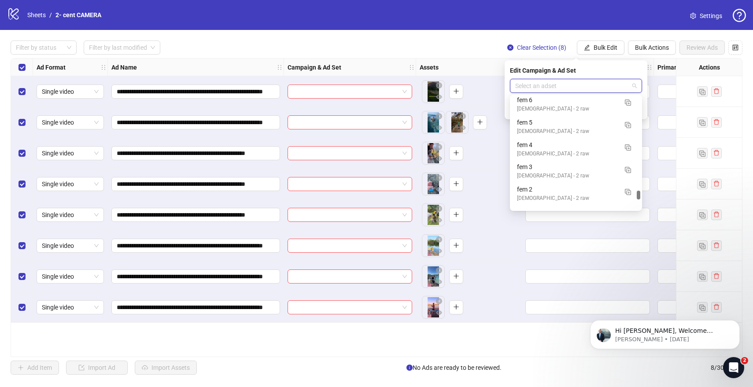
scroll to position [1576, 0]
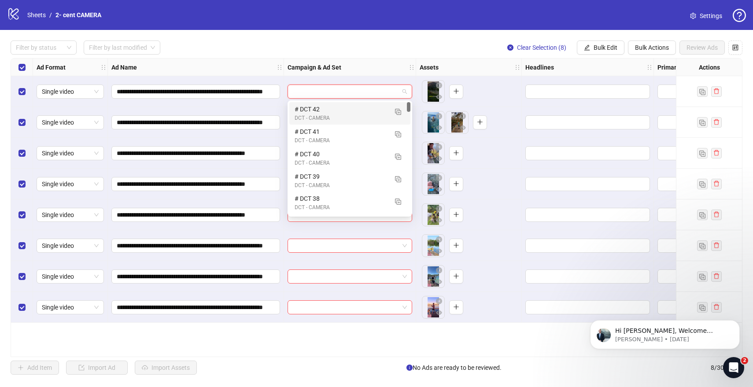
click at [363, 95] on input "search" at bounding box center [346, 91] width 106 height 13
click at [363, 38] on div "**********" at bounding box center [376, 207] width 753 height 355
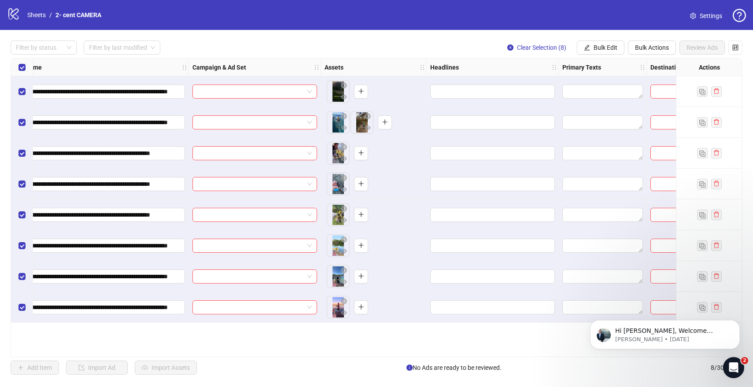
scroll to position [0, 97]
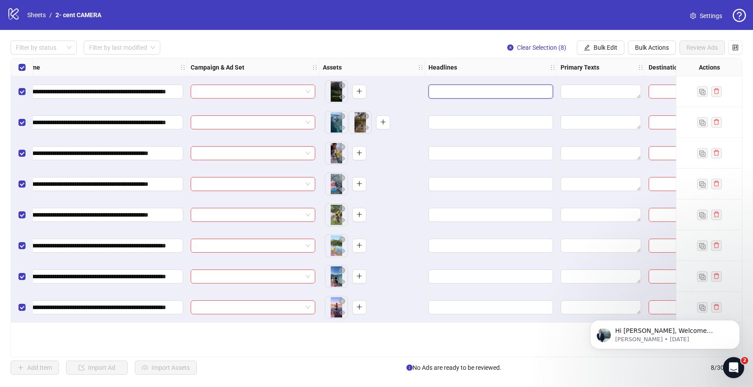
click at [472, 92] on input "Edit values" at bounding box center [490, 92] width 112 height 10
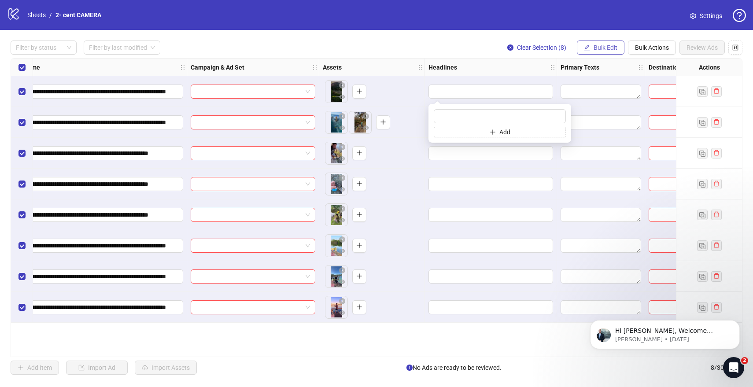
click at [609, 47] on span "Bulk Edit" at bounding box center [606, 47] width 24 height 7
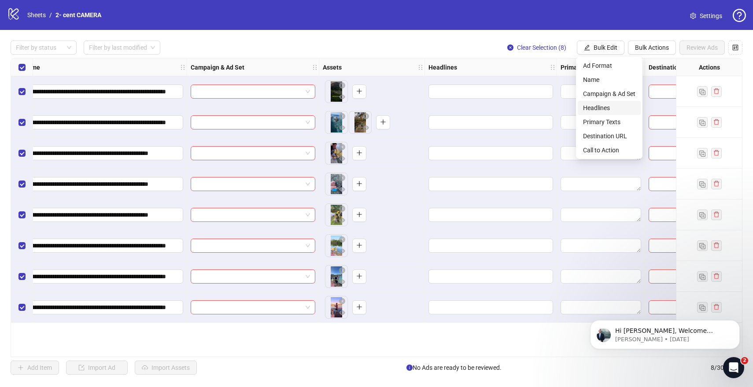
click at [613, 104] on span "Headlines" at bounding box center [609, 108] width 52 height 10
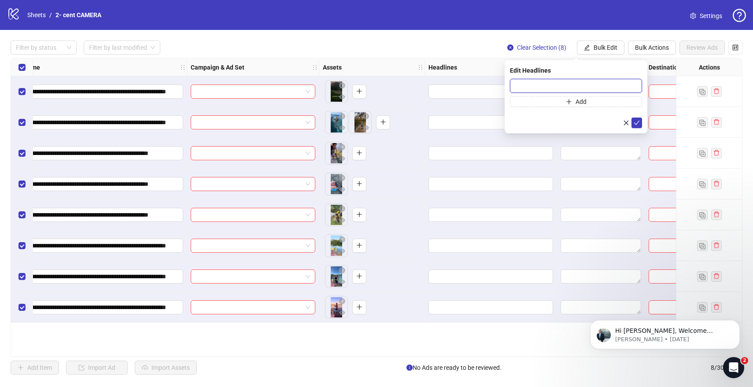
click at [525, 82] on input "text" at bounding box center [576, 86] width 132 height 14
type input "*******"
click at [639, 124] on icon "check" at bounding box center [637, 123] width 6 height 6
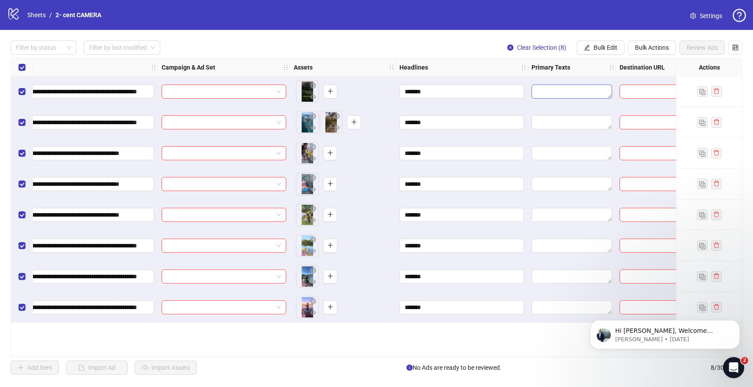
scroll to position [0, 126]
click at [607, 51] on span "Bulk Edit" at bounding box center [606, 47] width 24 height 7
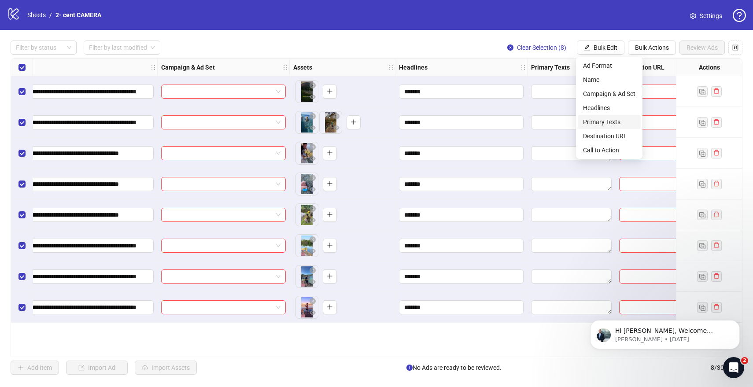
click at [602, 118] on span "Primary Texts" at bounding box center [609, 122] width 52 height 10
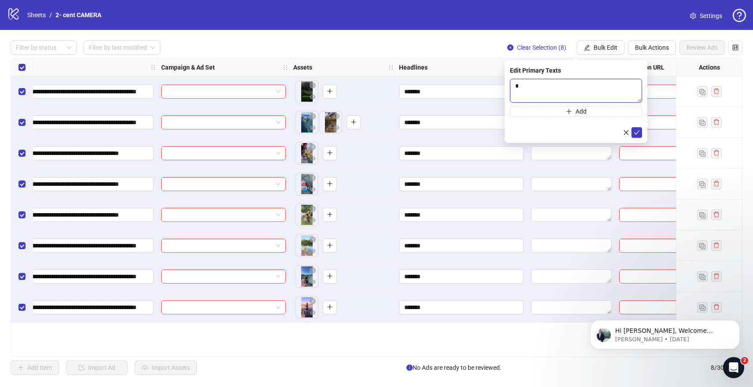
click at [583, 88] on textarea "*" at bounding box center [576, 91] width 132 height 24
type textarea "******"
click at [639, 135] on icon "check" at bounding box center [637, 132] width 6 height 6
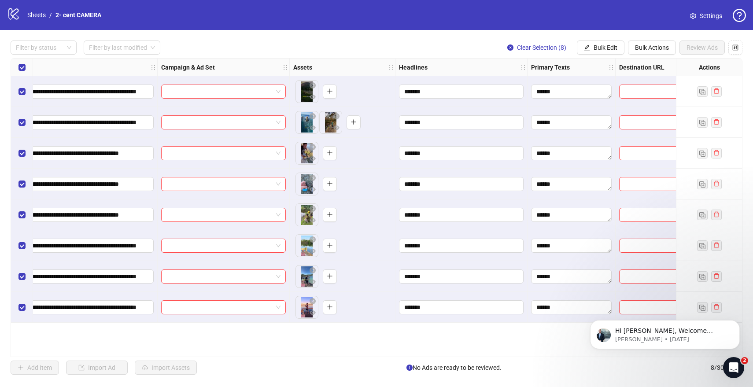
scroll to position [0, 182]
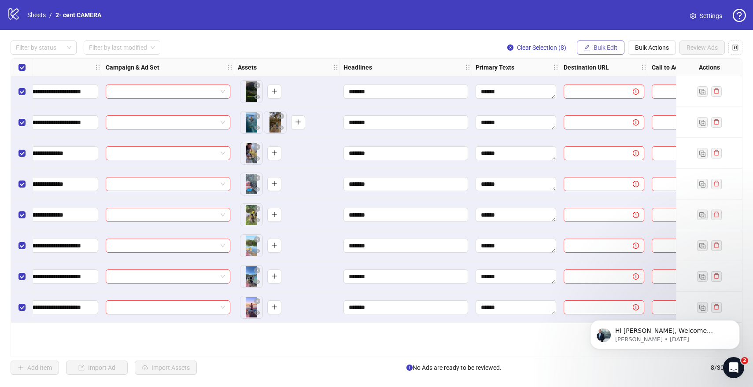
click at [603, 45] on span "Bulk Edit" at bounding box center [606, 47] width 24 height 7
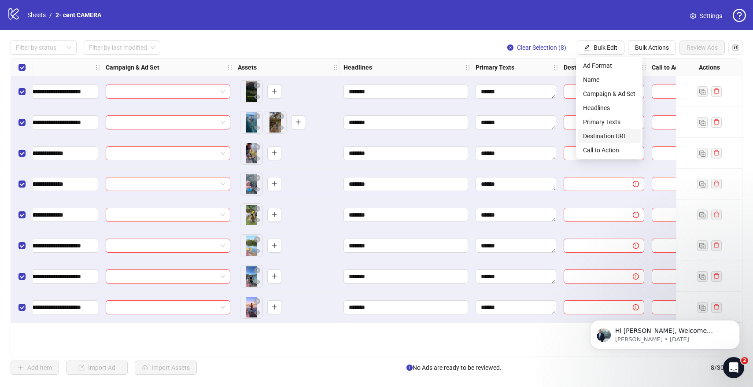
click at [612, 133] on span "Destination URL" at bounding box center [609, 136] width 52 height 10
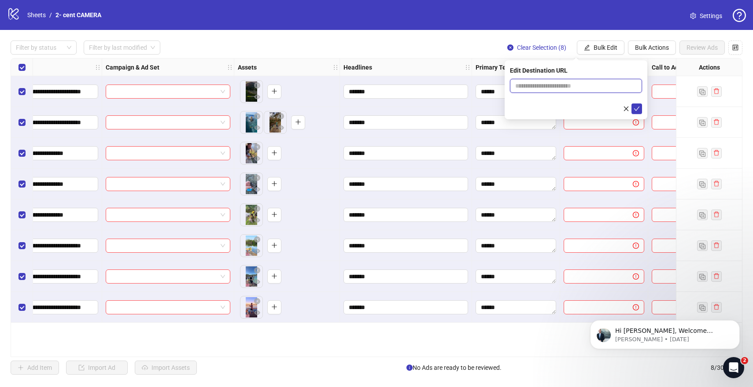
click at [596, 88] on input "text" at bounding box center [572, 86] width 114 height 10
type input "**********"
click at [636, 118] on icon "check" at bounding box center [637, 117] width 6 height 6
click at [629, 118] on button "button" at bounding box center [626, 117] width 11 height 11
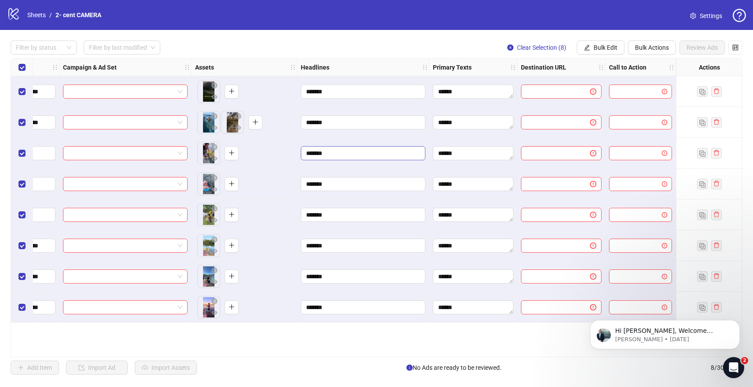
scroll to position [0, 0]
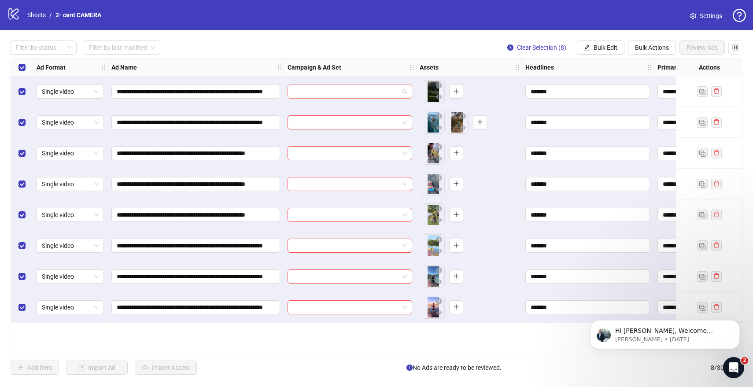
click at [380, 98] on div at bounding box center [350, 92] width 125 height 14
click at [367, 55] on div "**********" at bounding box center [376, 207] width 753 height 355
click at [66, 92] on span "Single video" at bounding box center [70, 91] width 57 height 13
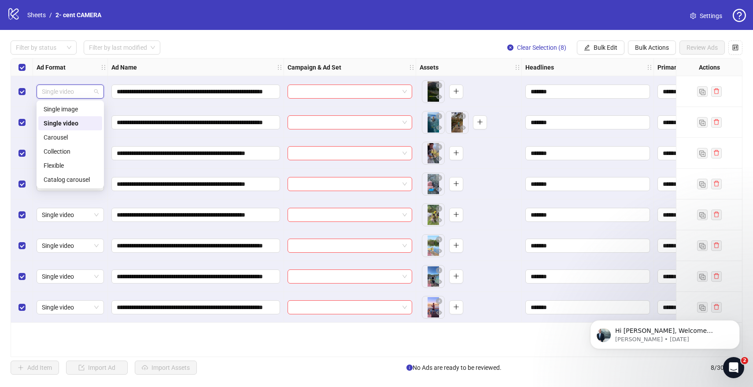
click at [320, 36] on div "**********" at bounding box center [376, 207] width 753 height 355
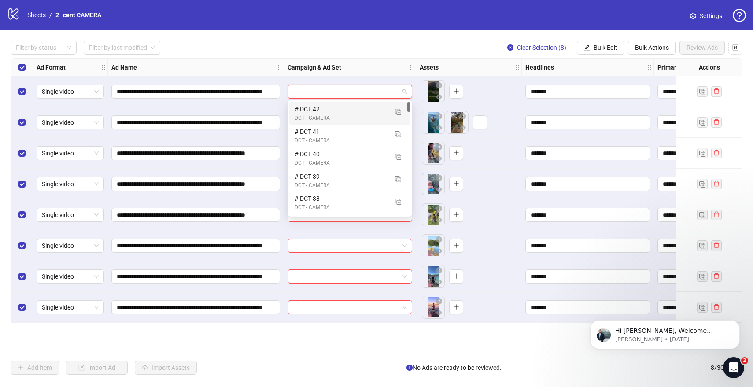
click at [390, 88] on input "search" at bounding box center [346, 91] width 106 height 13
click at [396, 112] on img "button" at bounding box center [398, 112] width 6 height 6
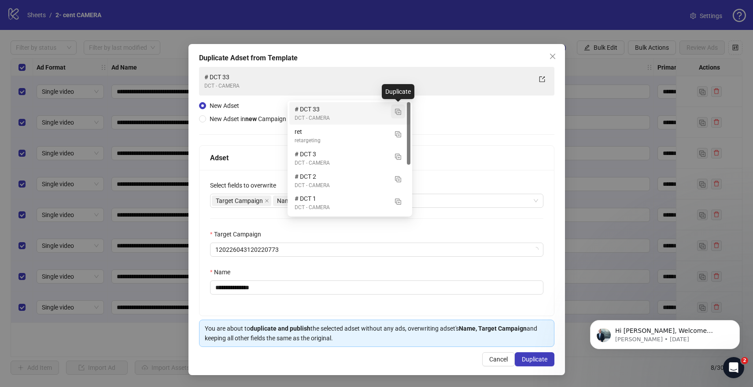
type input "**"
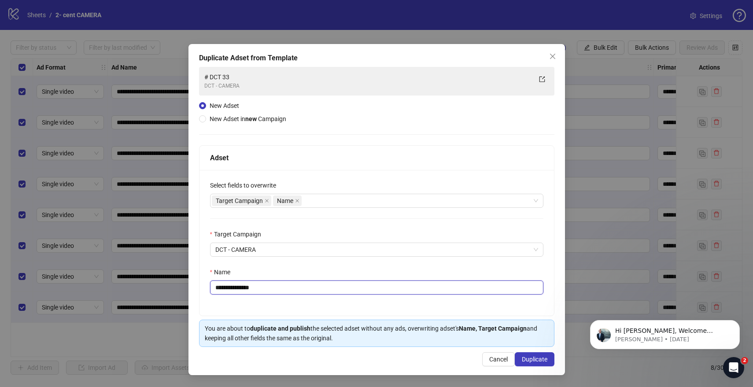
click at [289, 282] on input "**********" at bounding box center [376, 287] width 333 height 14
click at [281, 282] on input "**********" at bounding box center [376, 287] width 333 height 14
click at [272, 284] on input "**********" at bounding box center [376, 287] width 333 height 14
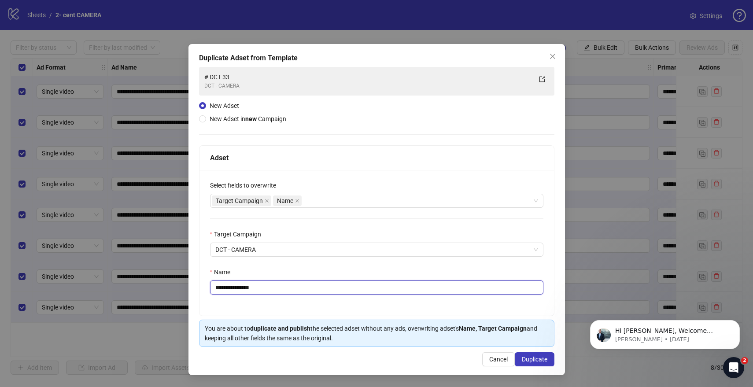
click at [272, 284] on input "**********" at bounding box center [376, 287] width 333 height 14
type input "********"
click at [525, 355] on button "Duplicate" at bounding box center [535, 359] width 40 height 14
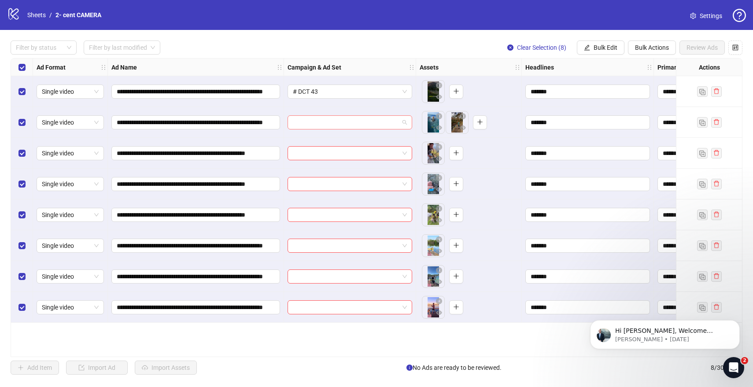
click at [405, 122] on span at bounding box center [350, 122] width 114 height 13
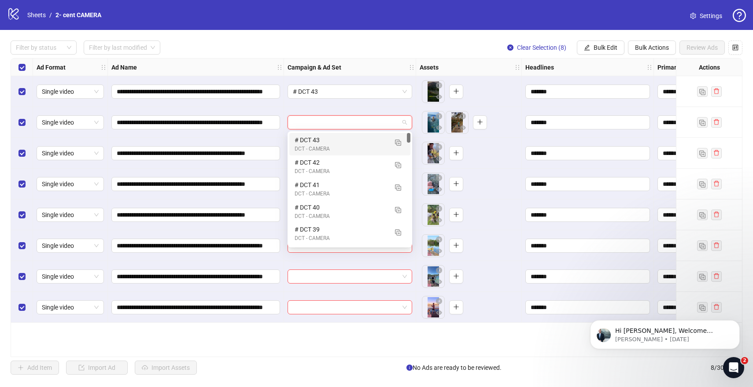
click at [372, 134] on div "# DCT 43 DCT - CAMERA" at bounding box center [349, 144] width 121 height 22
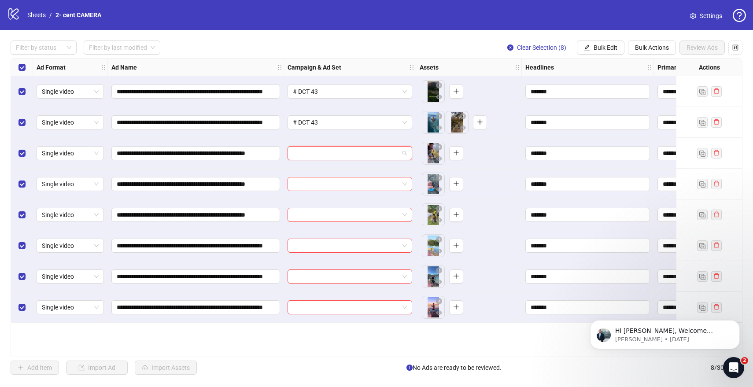
click at [373, 155] on input "search" at bounding box center [346, 153] width 106 height 13
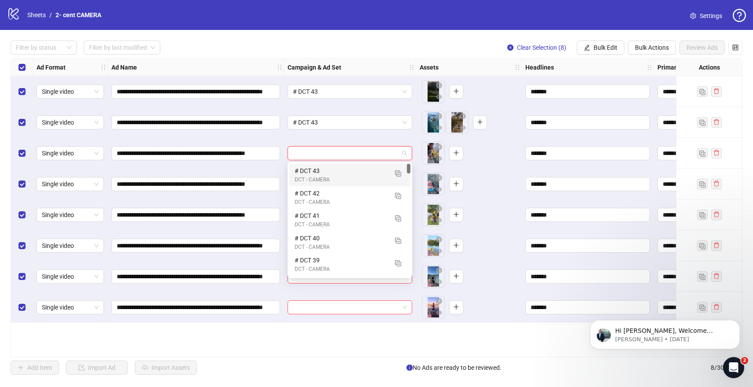
click at [355, 171] on div "# DCT 43" at bounding box center [341, 171] width 93 height 10
